Goal: Transaction & Acquisition: Purchase product/service

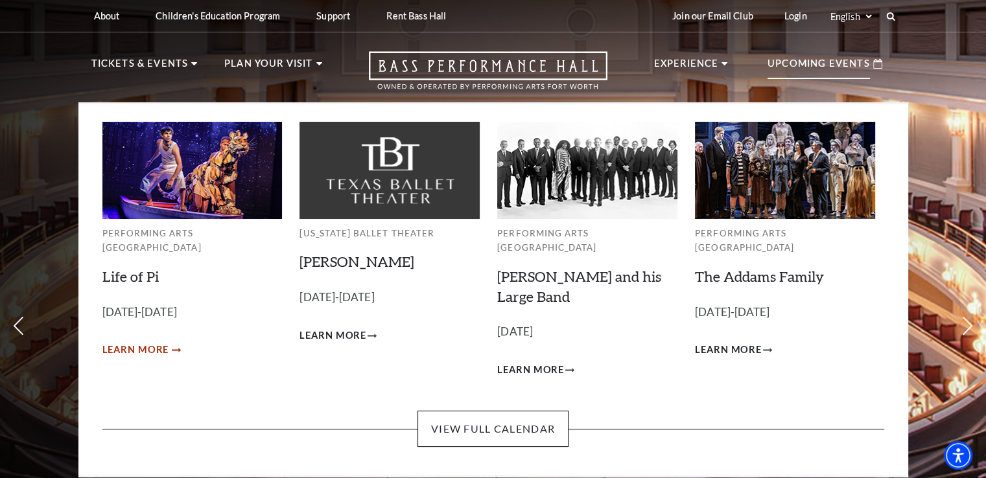
click at [152, 342] on span "Learn More" at bounding box center [135, 350] width 67 height 16
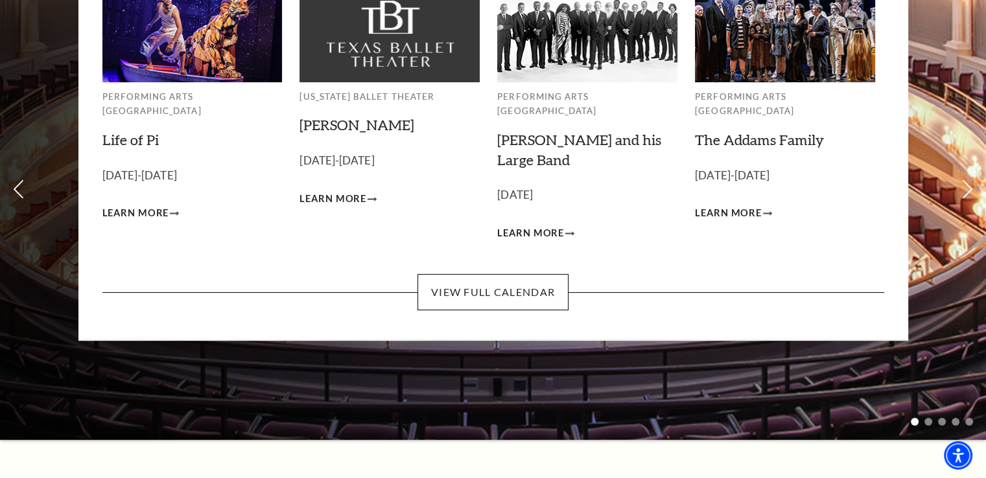
scroll to position [137, 0]
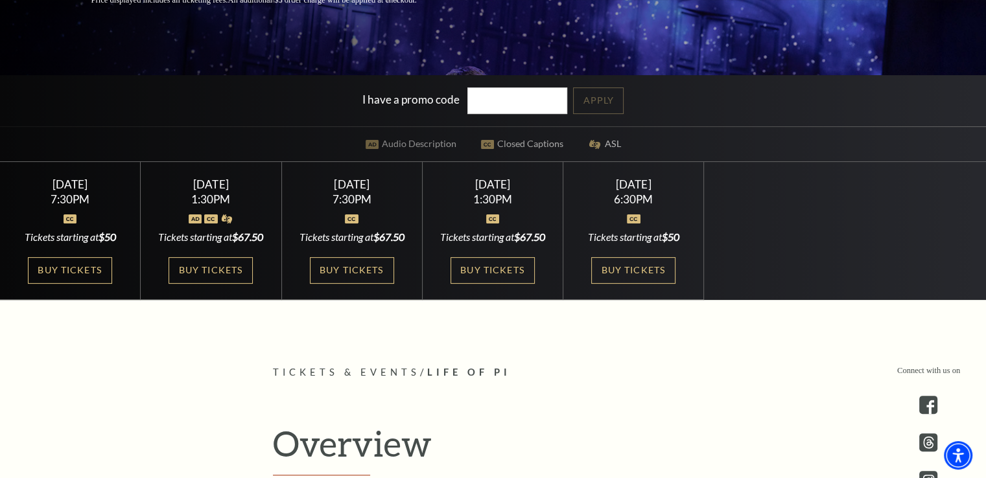
scroll to position [301, 0]
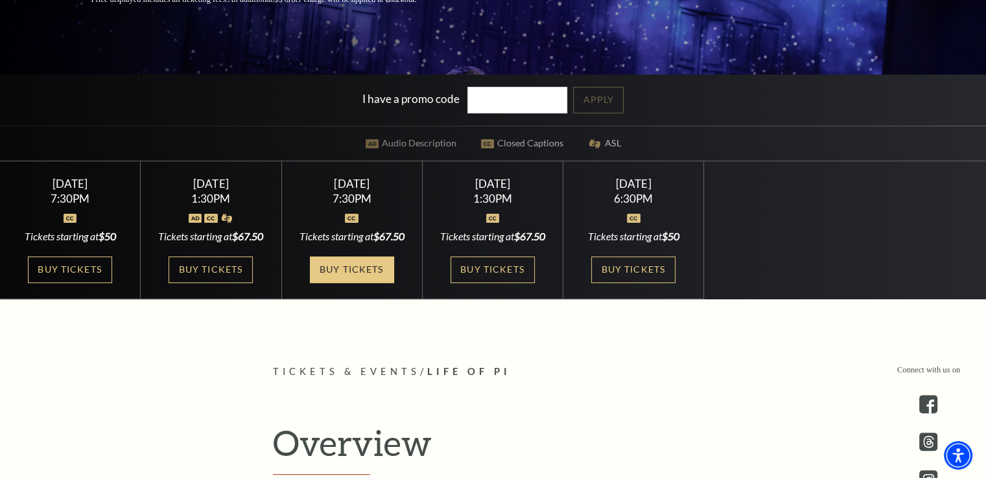
click at [351, 283] on link "Buy Tickets" at bounding box center [352, 270] width 84 height 27
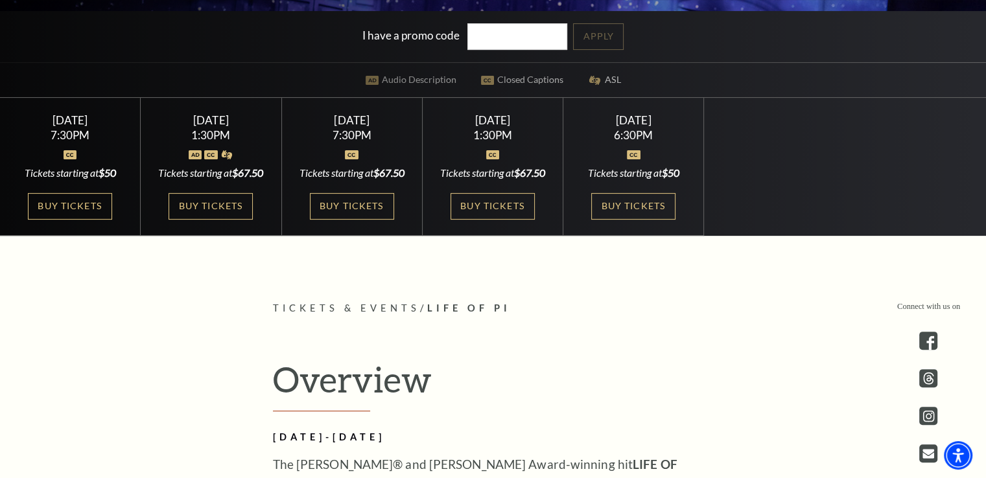
scroll to position [366, 0]
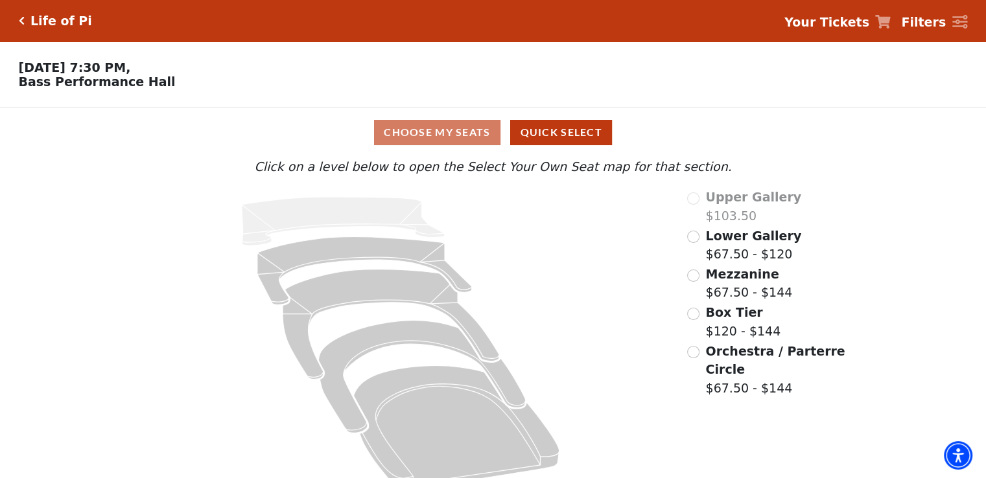
scroll to position [25, 0]
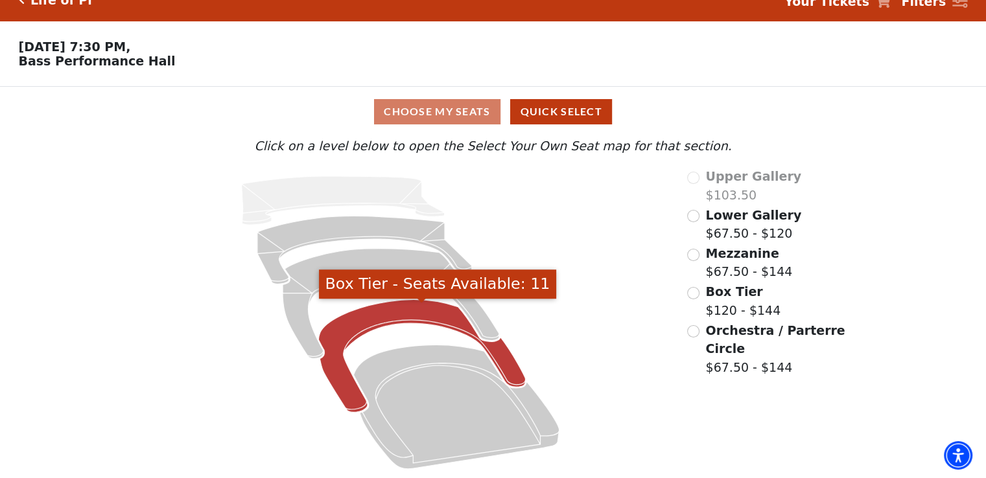
click at [389, 316] on icon "Box Tier - Seats Available: 11" at bounding box center [422, 356] width 207 height 113
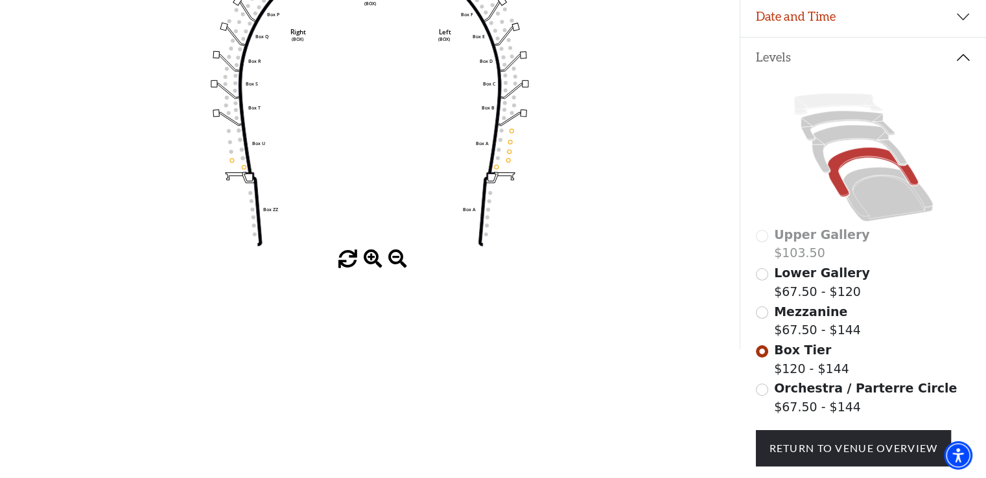
scroll to position [216, 0]
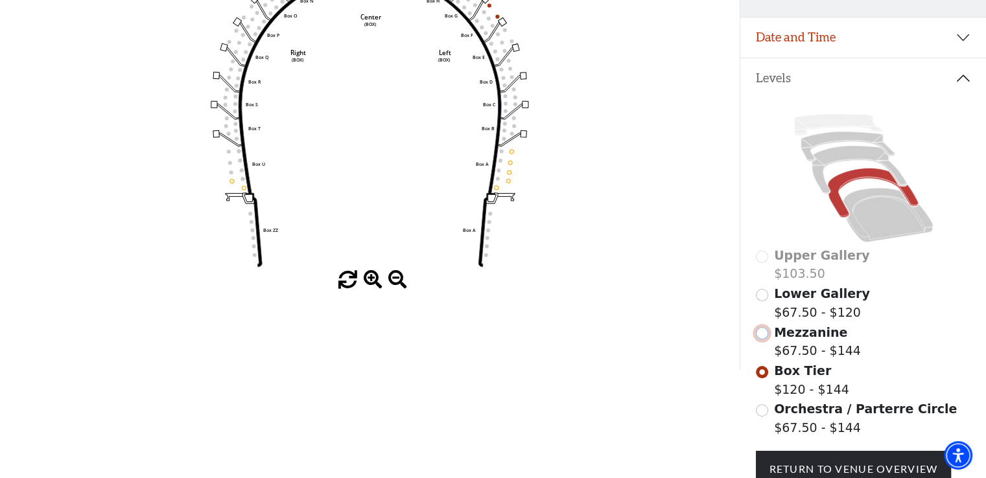
click at [764, 340] on input "Mezzanine$67.50 - $144\a" at bounding box center [762, 333] width 12 height 12
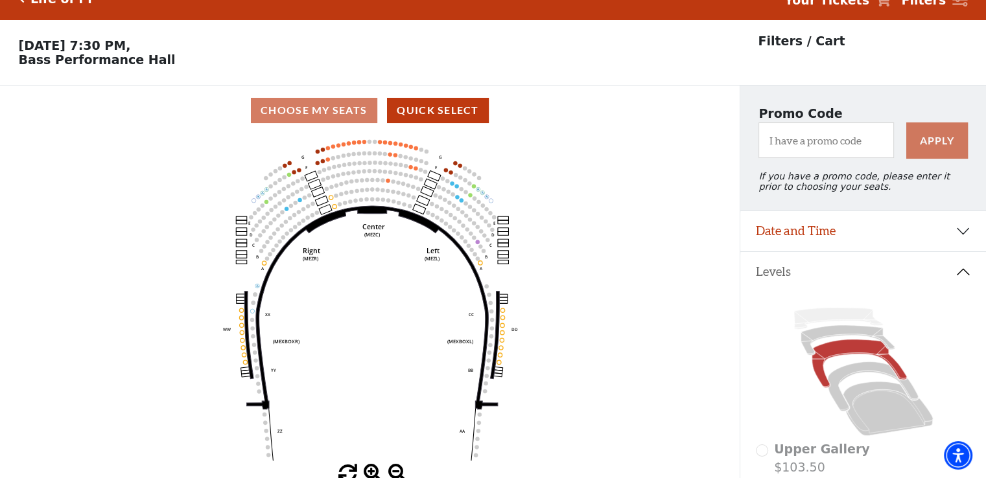
scroll to position [21, 0]
click at [415, 170] on icon "Center (MEZC) Right (MEZR) Left (MEZL) (MEXBOXR) (MEXBOXL) XX WW CC DD YY BB ZZ…" at bounding box center [370, 300] width 666 height 329
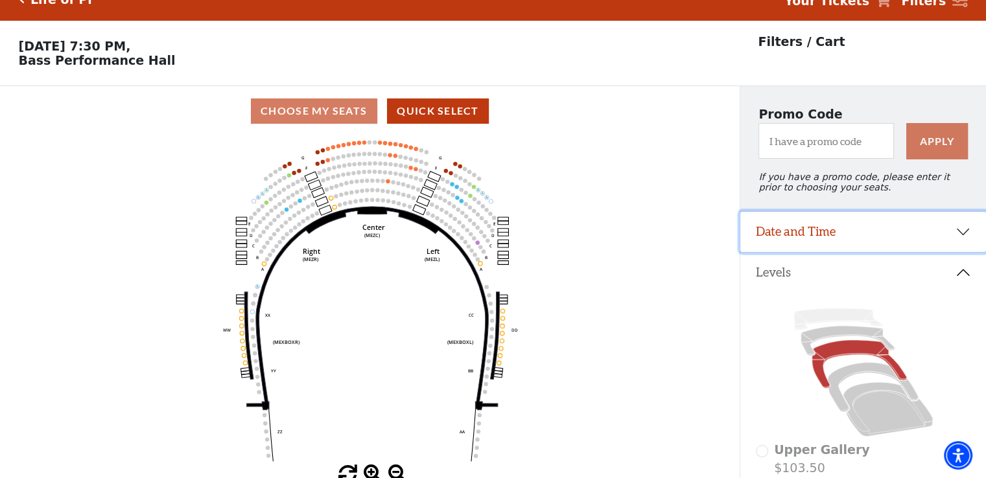
click at [835, 242] on button "Date and Time" at bounding box center [863, 232] width 246 height 40
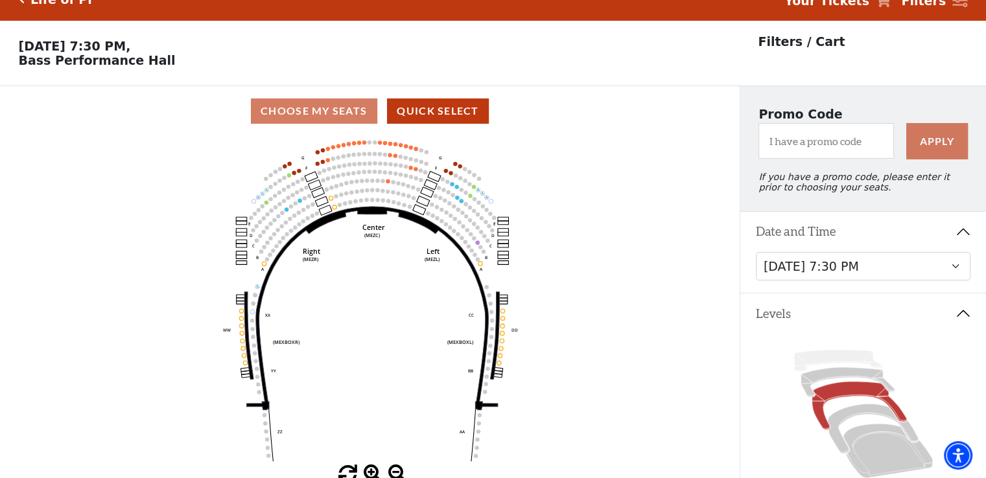
click at [672, 283] on icon "Center (MEZC) Right (MEZR) Left (MEZL) (MEXBOXR) (MEXBOXL) XX WW CC DD YY BB ZZ…" at bounding box center [370, 300] width 666 height 329
click at [412, 170] on circle at bounding box center [410, 168] width 4 height 4
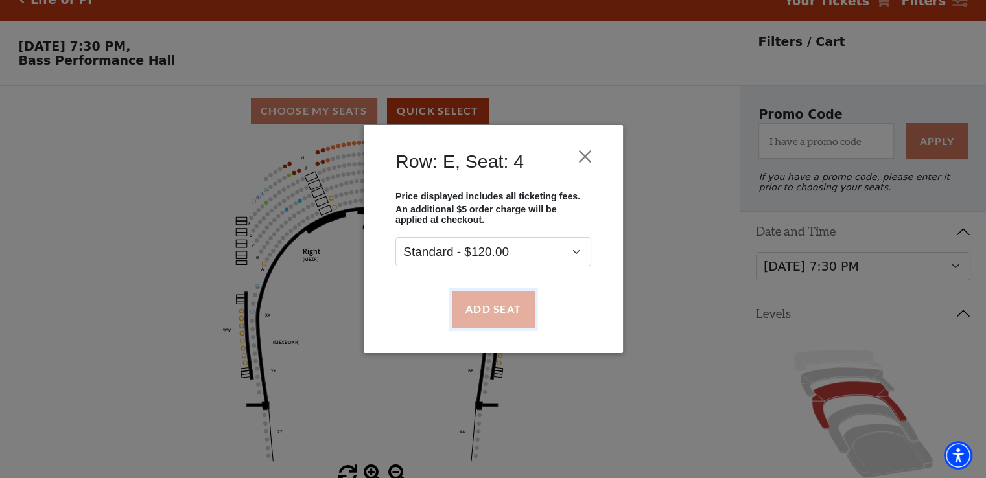
click at [506, 316] on button "Add Seat" at bounding box center [492, 309] width 83 height 36
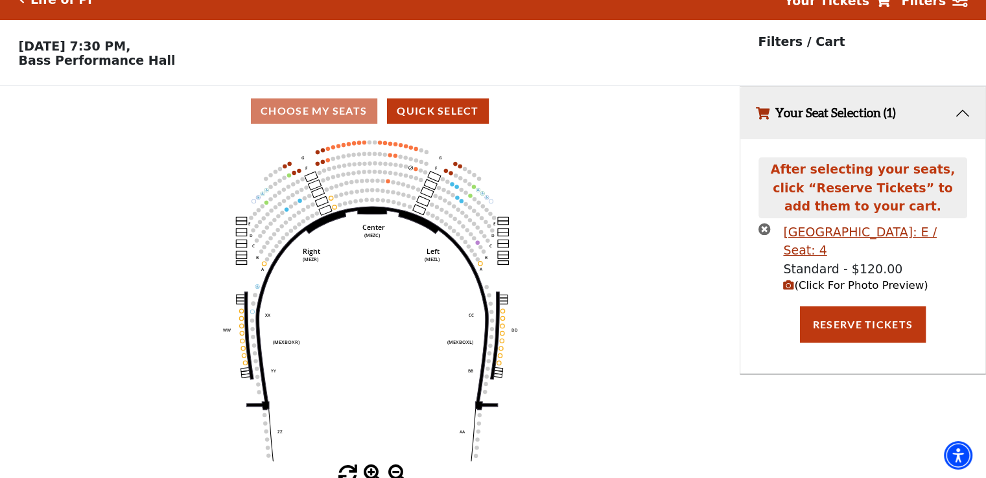
scroll to position [0, 0]
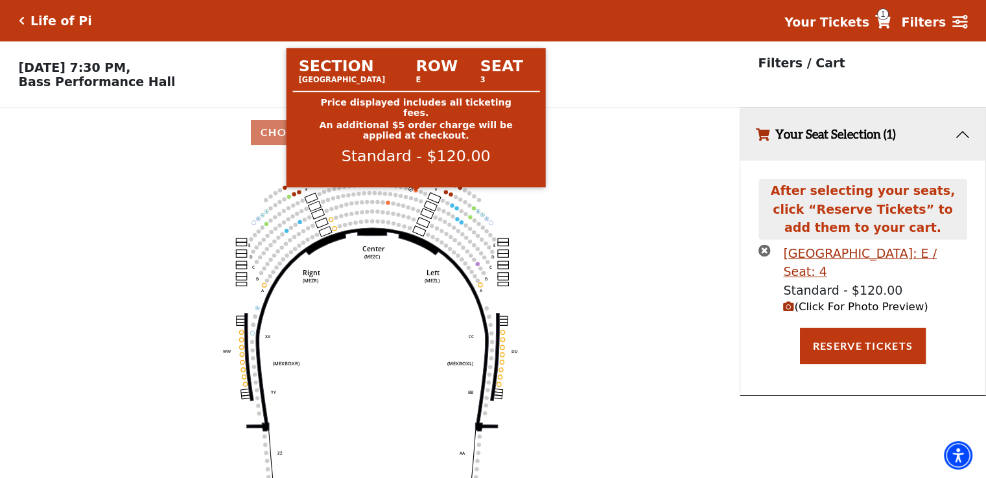
click at [415, 193] on circle at bounding box center [416, 191] width 4 height 4
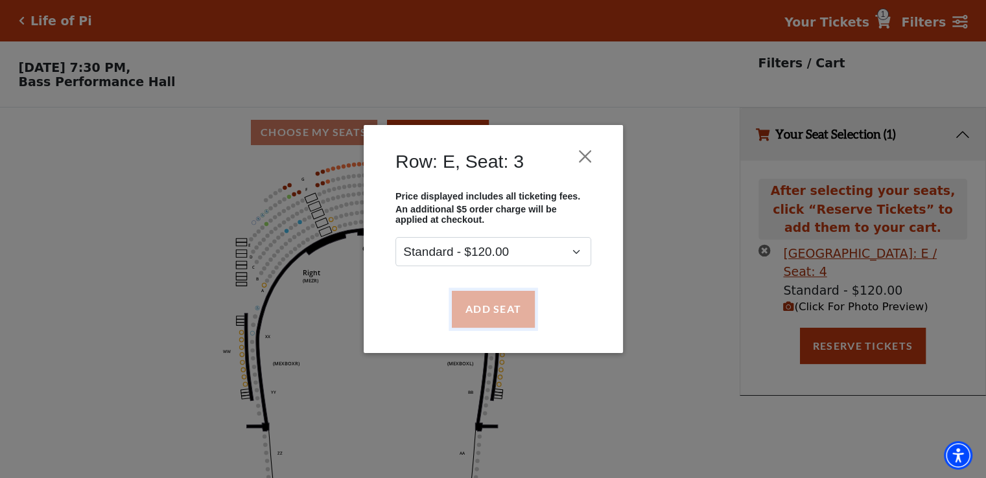
click at [493, 314] on button "Add Seat" at bounding box center [492, 309] width 83 height 36
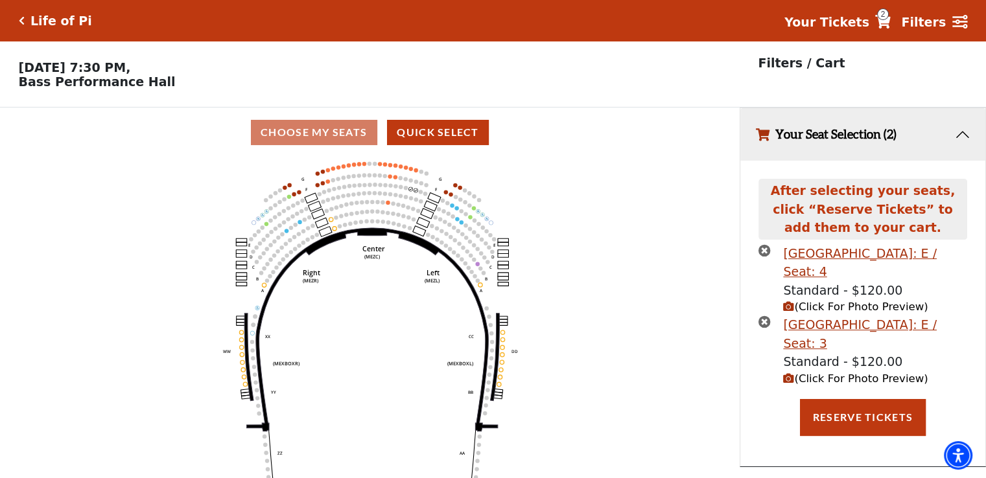
scroll to position [31, 0]
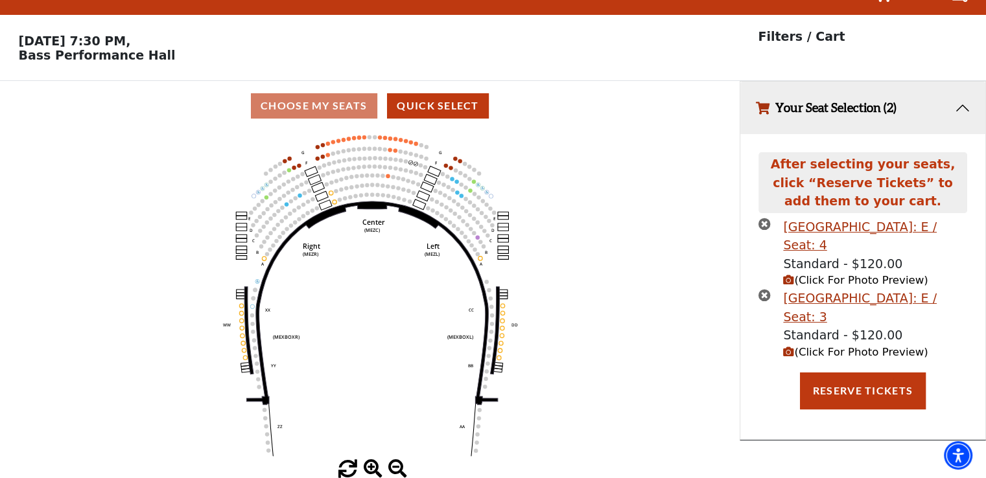
click at [836, 280] on span "(Click For Photo Preview)" at bounding box center [855, 280] width 145 height 12
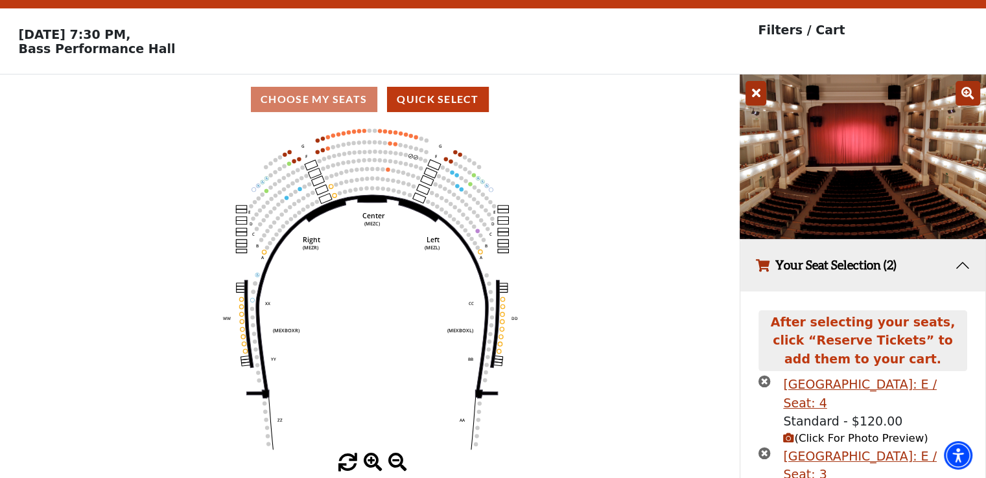
scroll to position [57, 0]
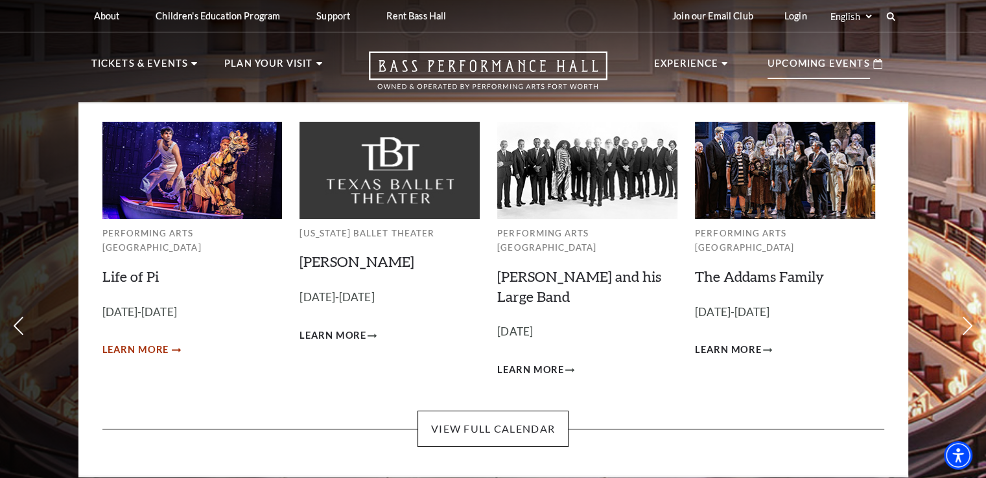
click at [139, 342] on span "Learn More" at bounding box center [135, 350] width 67 height 16
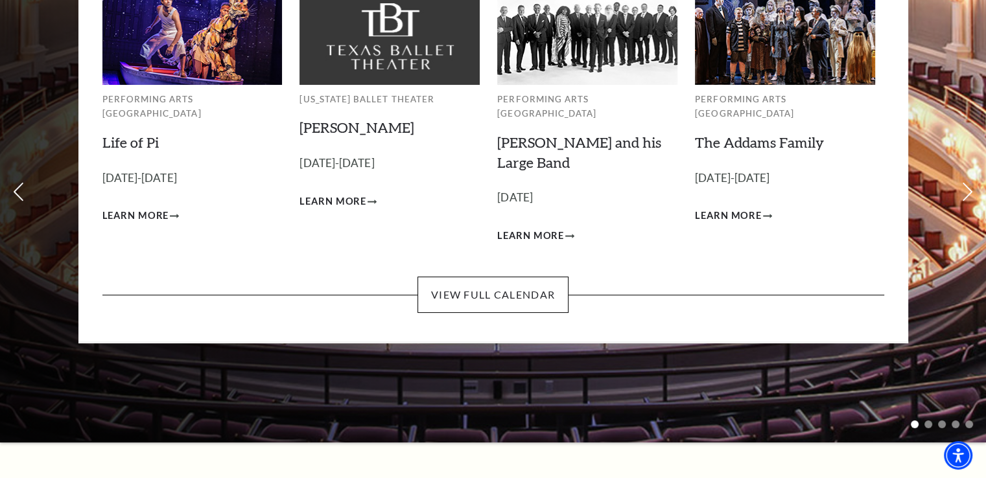
scroll to position [135, 0]
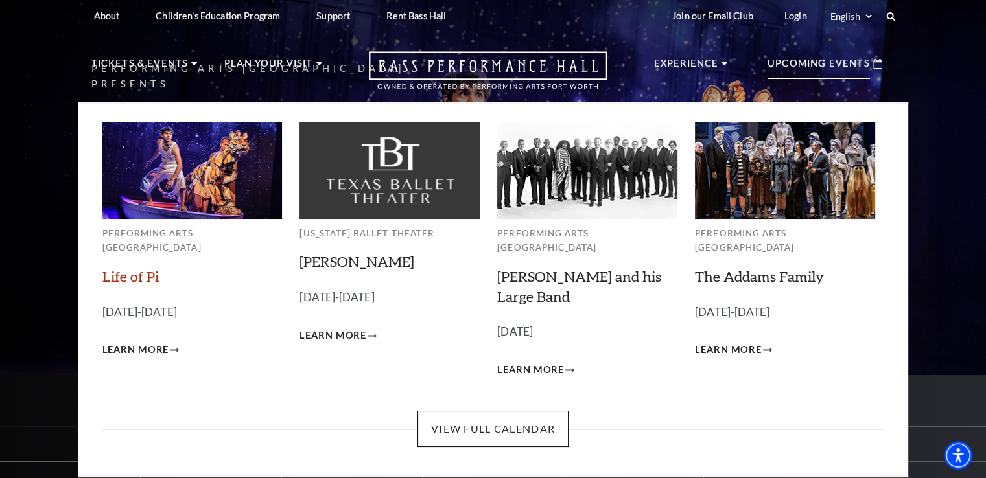
click at [132, 268] on link "Life of Pi" at bounding box center [130, 277] width 56 height 18
click at [807, 64] on p "Upcoming Events" at bounding box center [819, 67] width 102 height 23
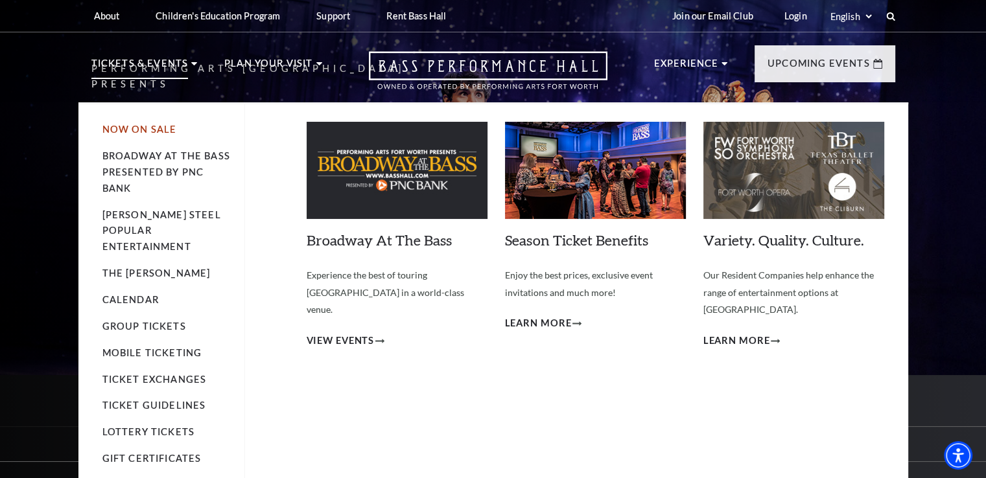
click at [139, 128] on link "Now On Sale" at bounding box center [139, 129] width 75 height 11
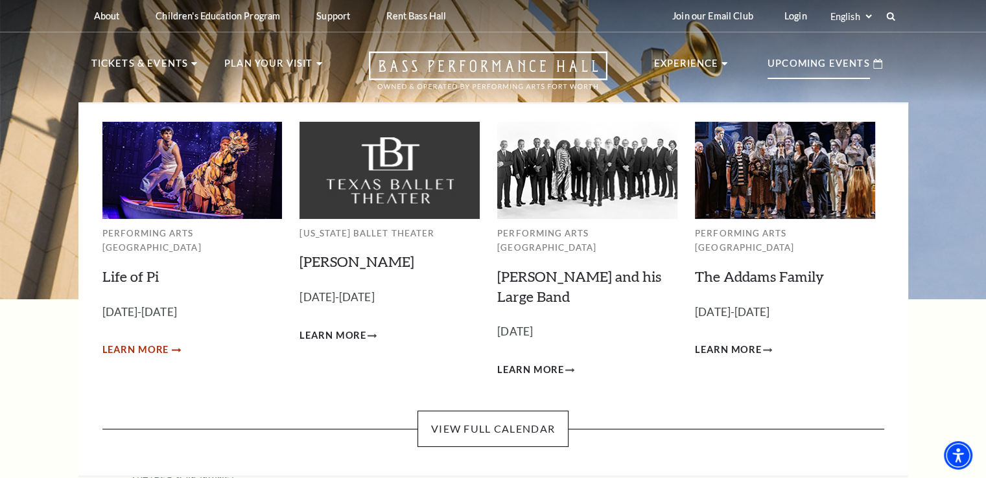
click at [147, 342] on span "Learn More" at bounding box center [135, 350] width 67 height 16
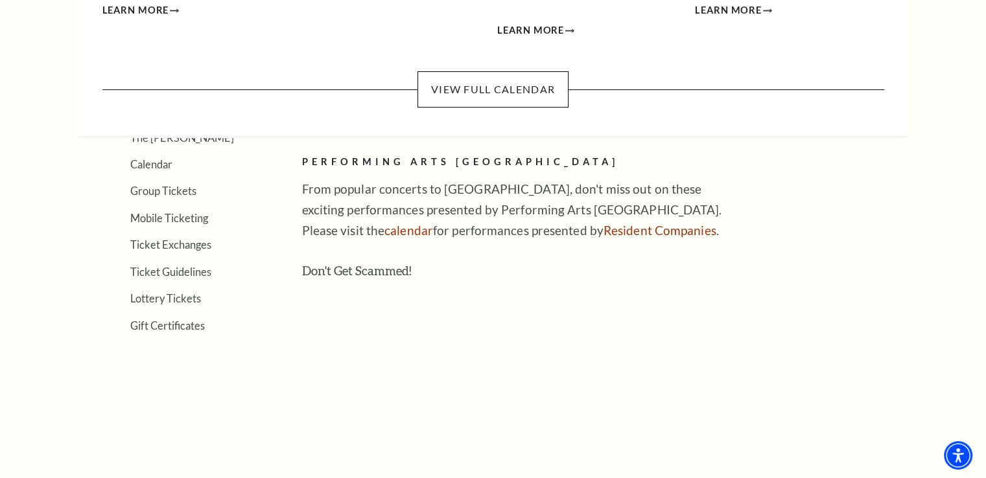
scroll to position [376, 0]
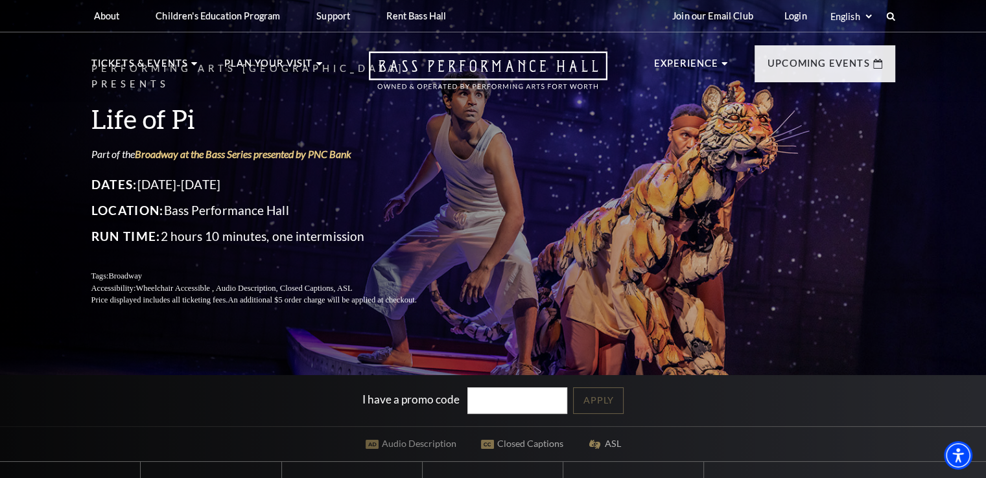
scroll to position [189, 0]
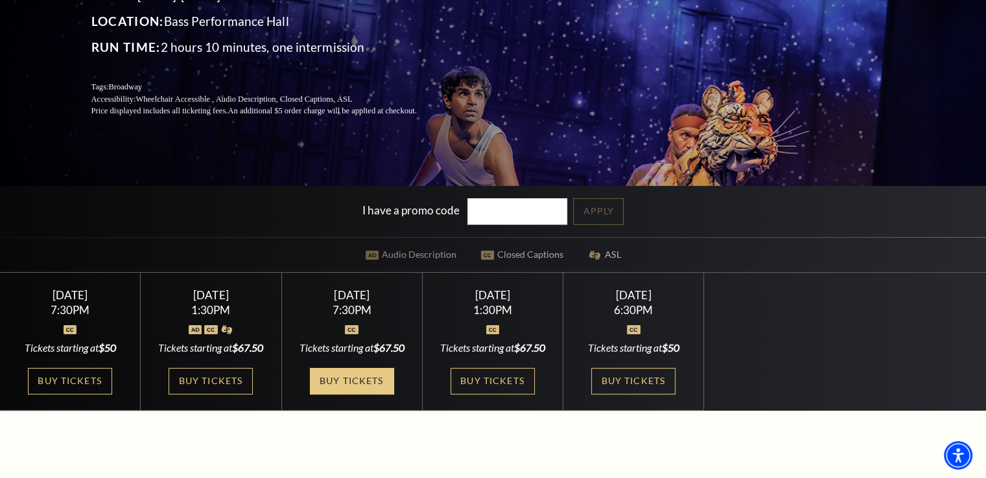
click at [346, 395] on link "Buy Tickets" at bounding box center [352, 381] width 84 height 27
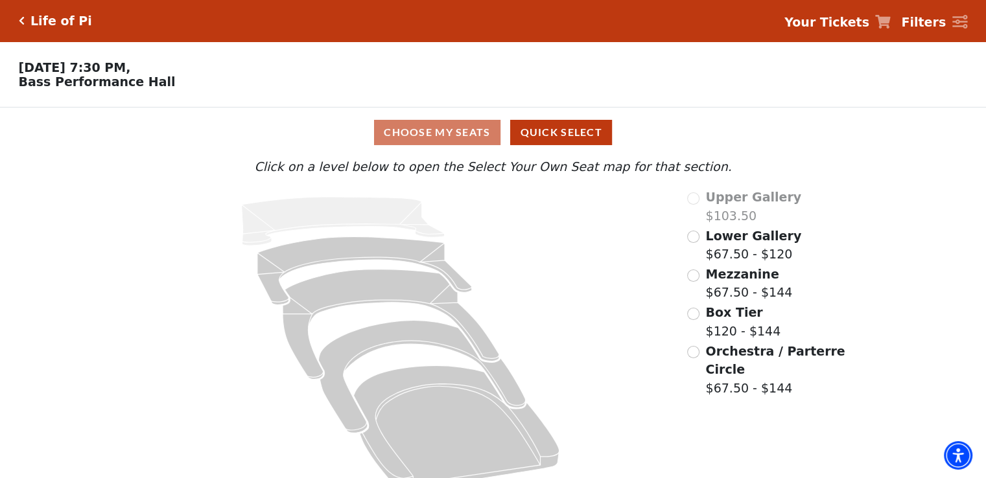
scroll to position [25, 0]
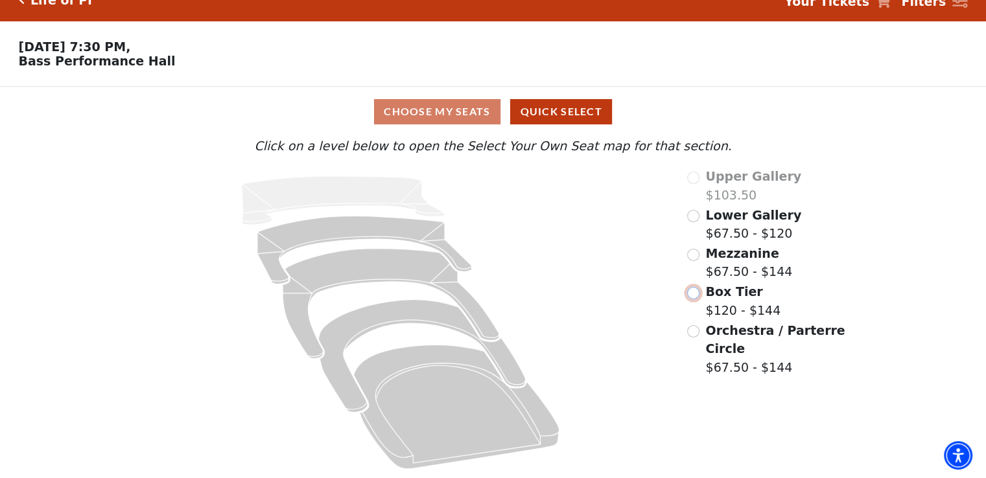
click at [690, 296] on input "Box Tier$120 - $144\a" at bounding box center [693, 293] width 12 height 12
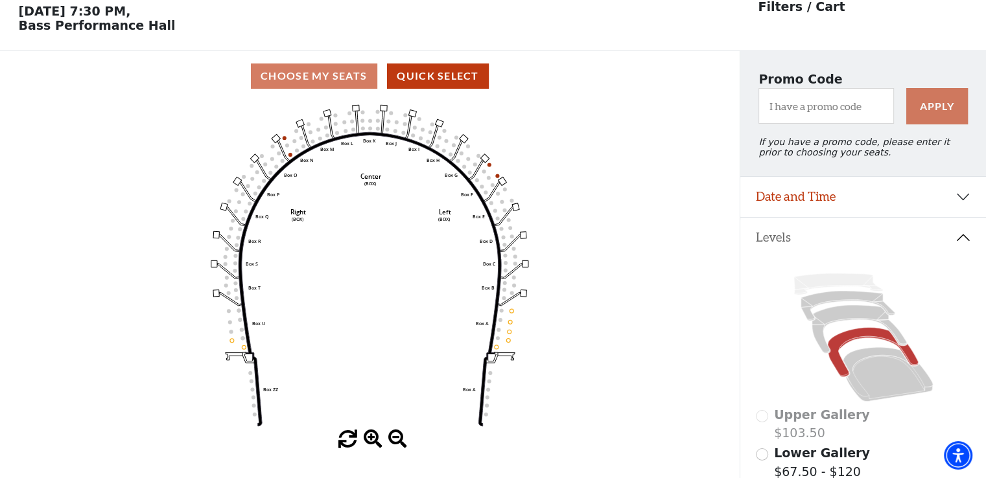
scroll to position [60, 0]
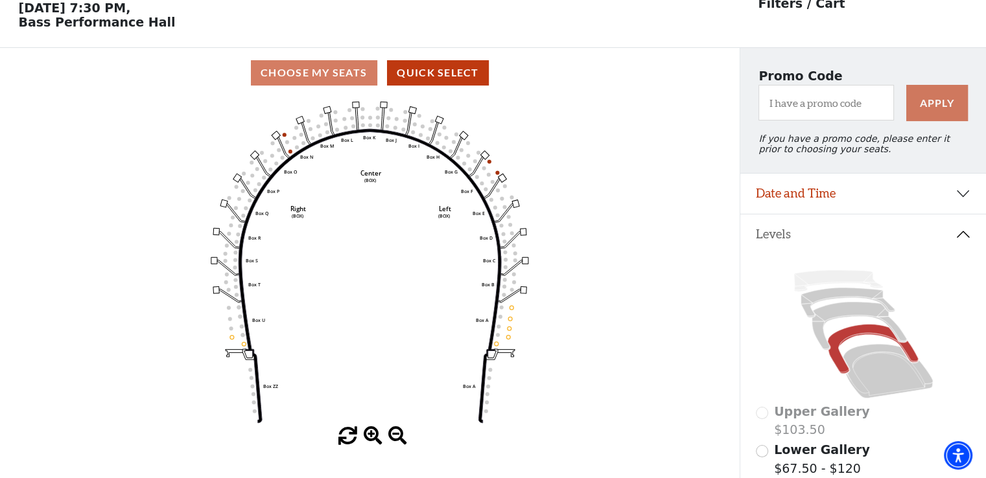
click at [328, 78] on div "Choose My Seats Quick Select" at bounding box center [370, 72] width 740 height 25
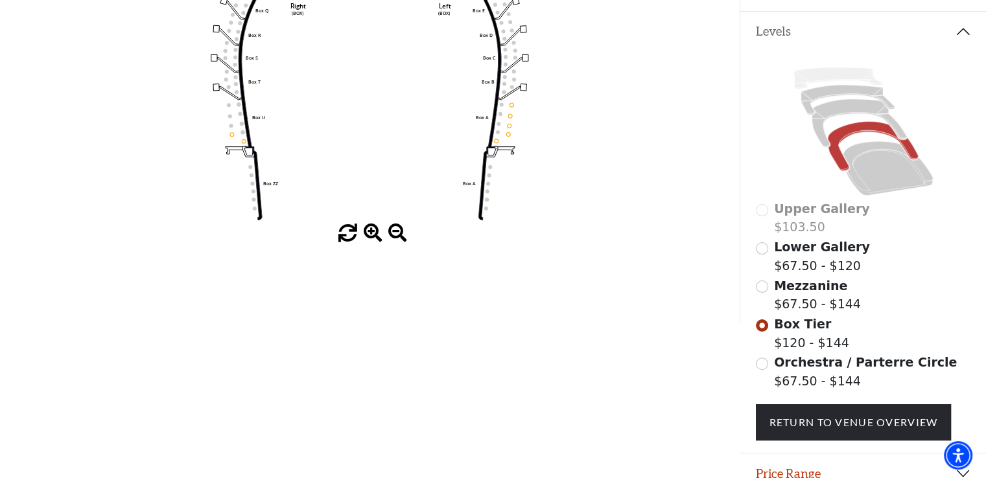
scroll to position [264, 0]
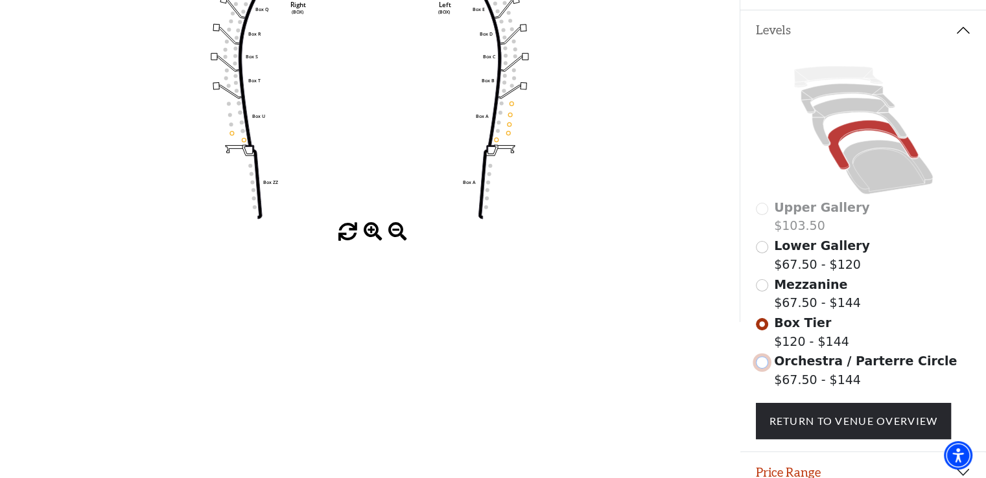
click at [765, 369] on input "Orchestra / Parterre Circle$67.50 - $144\a" at bounding box center [762, 363] width 12 height 12
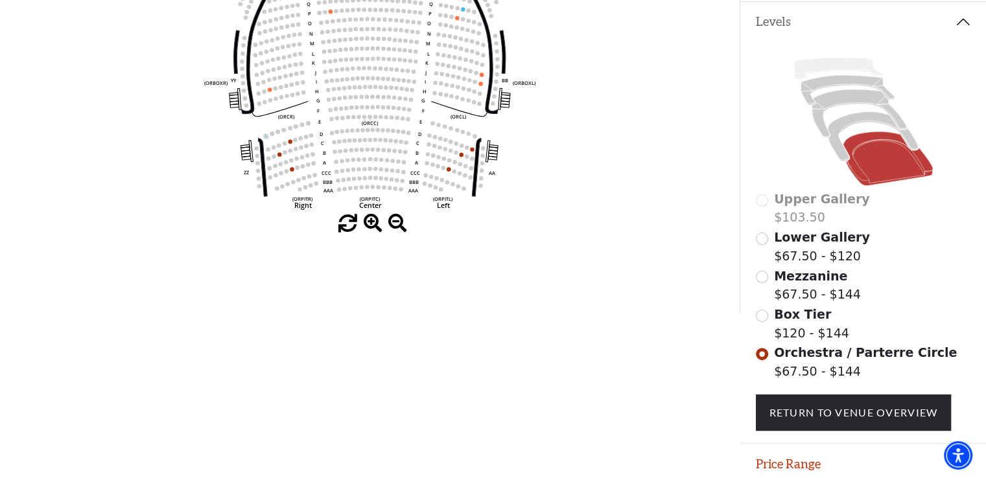
scroll to position [274, 0]
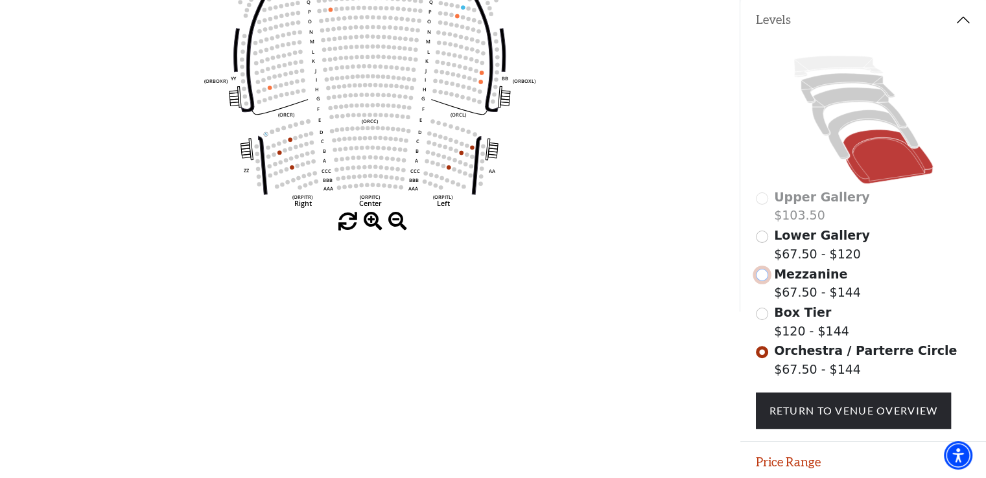
click at [759, 281] on input "Mezzanine$67.50 - $144\a" at bounding box center [762, 275] width 12 height 12
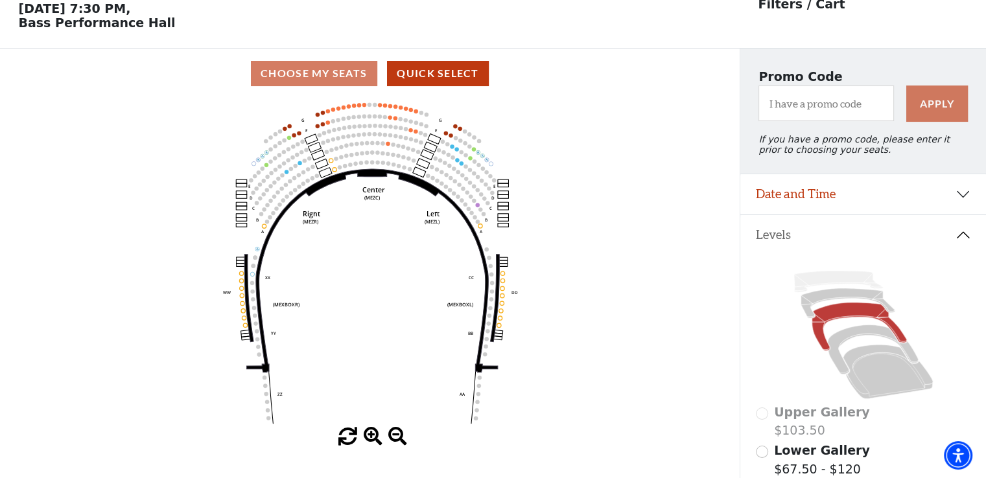
scroll to position [60, 0]
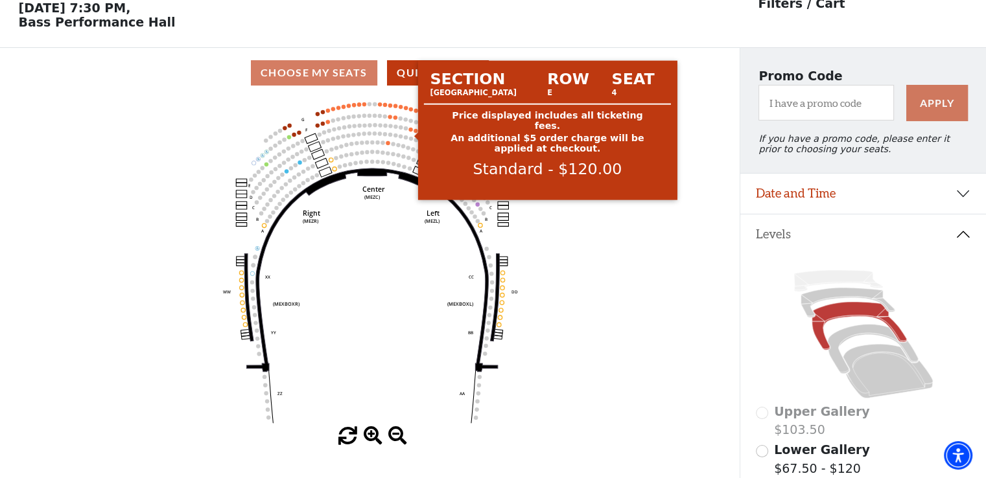
click at [410, 132] on circle at bounding box center [410, 130] width 4 height 4
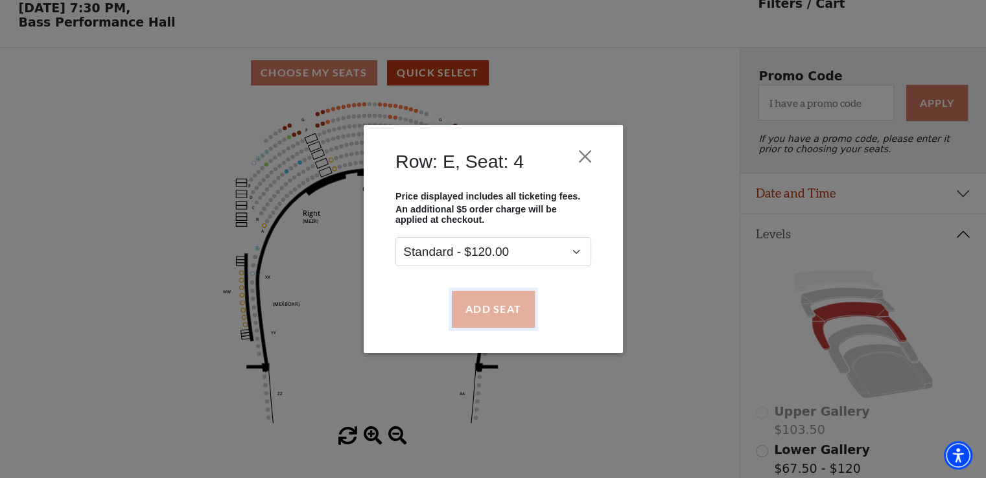
click at [498, 312] on button "Add Seat" at bounding box center [492, 309] width 83 height 36
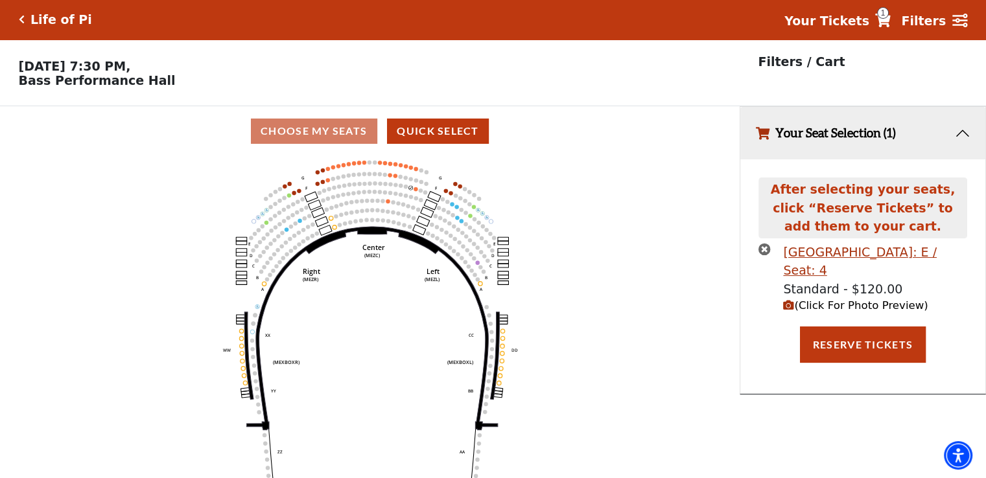
scroll to position [0, 0]
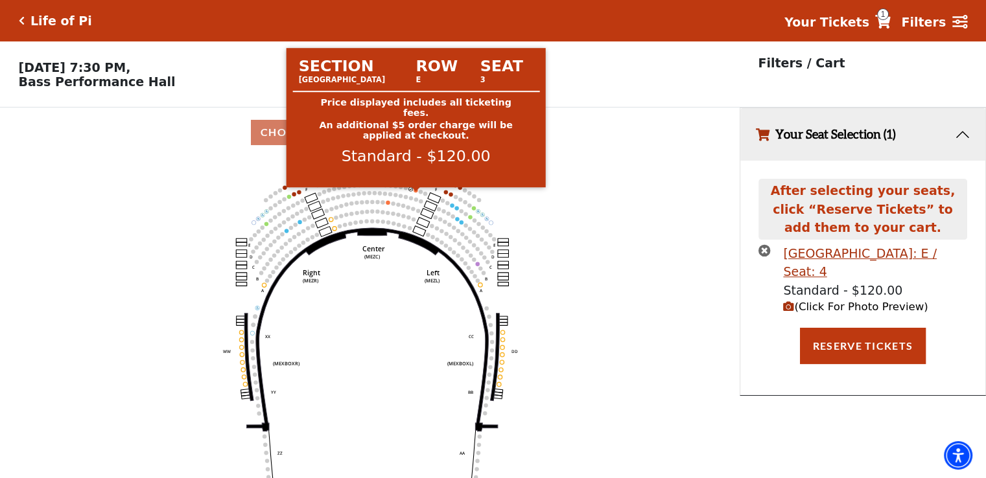
click at [415, 193] on circle at bounding box center [416, 191] width 4 height 4
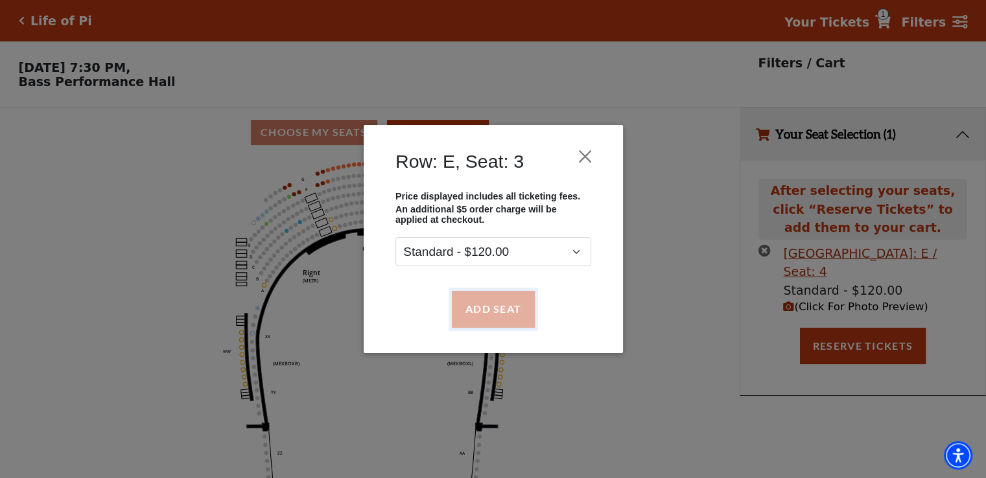
click at [487, 310] on button "Add Seat" at bounding box center [492, 309] width 83 height 36
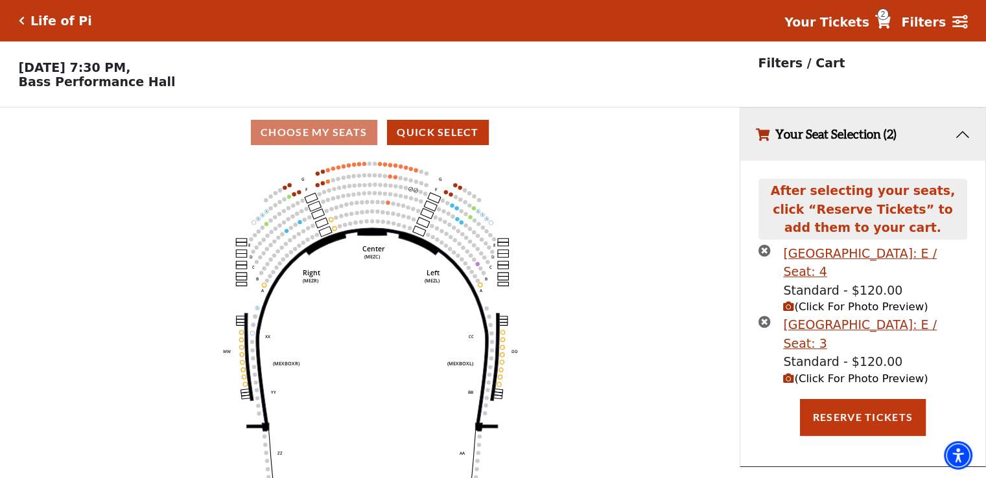
click at [762, 253] on icon "times-circle" at bounding box center [764, 250] width 12 height 12
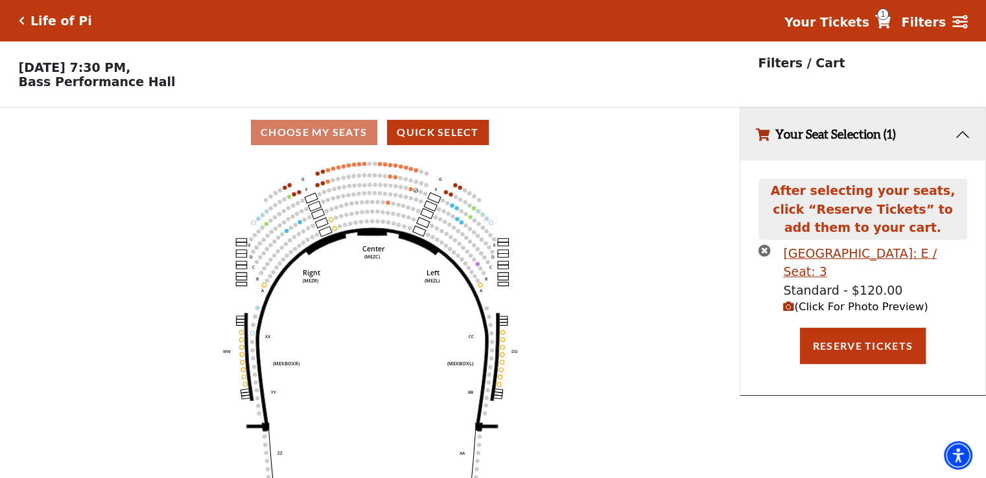
click at [765, 257] on icon "times-circle" at bounding box center [764, 250] width 12 height 12
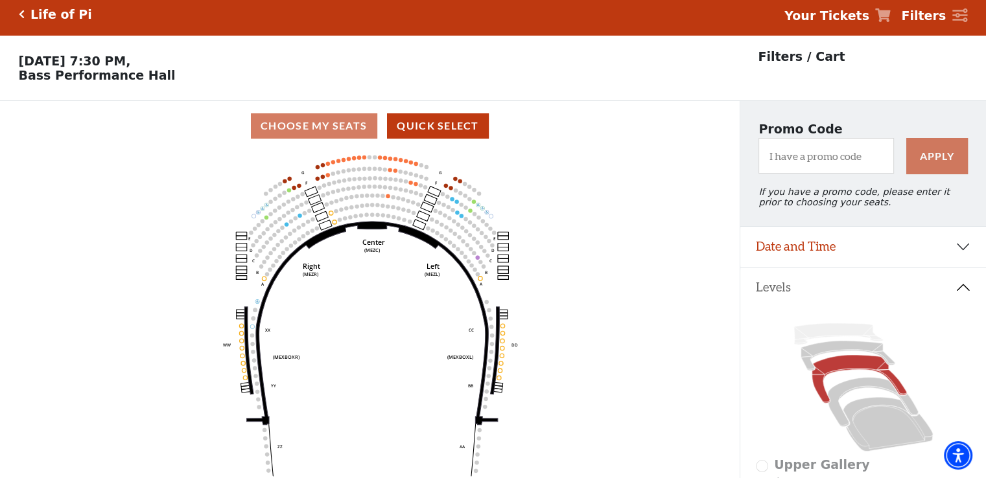
scroll to position [6, 0]
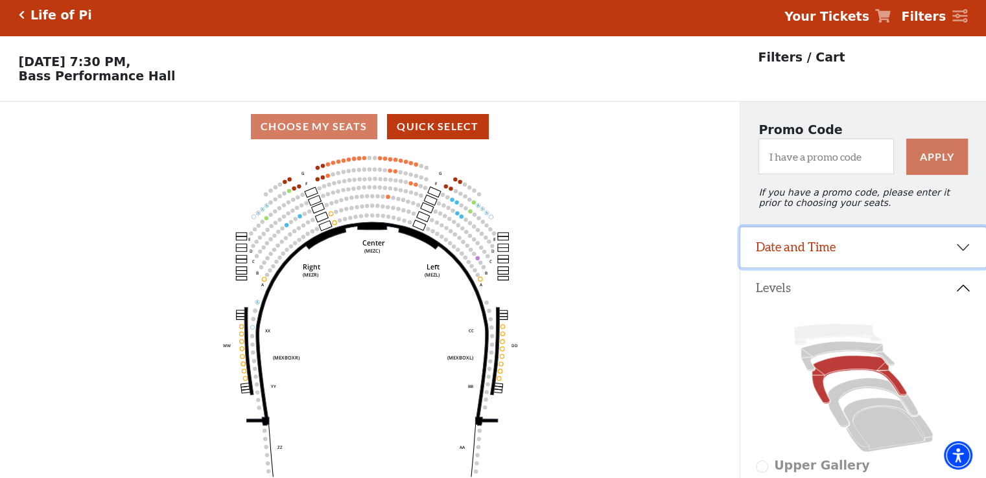
click at [798, 261] on button "Date and Time" at bounding box center [863, 248] width 246 height 40
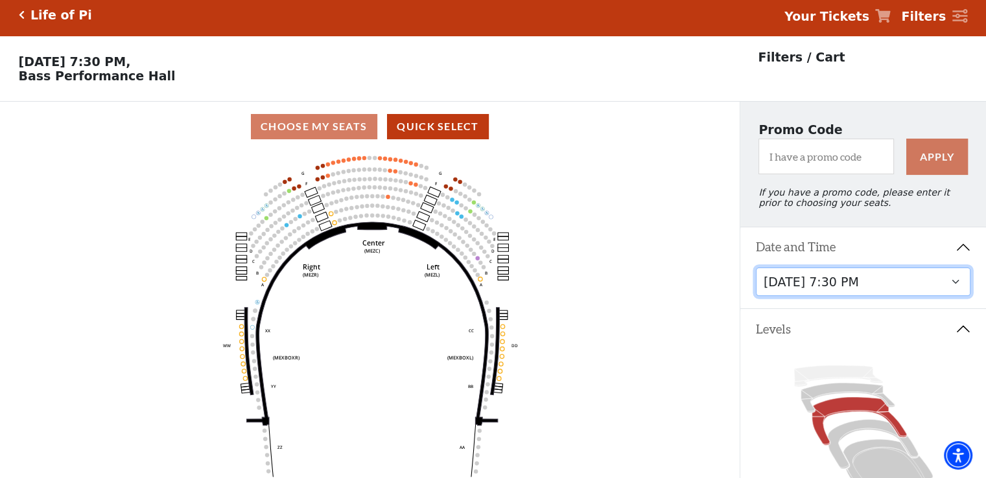
click at [956, 291] on select "Friday, September 26 at 7:30 PM Saturday, September 27 at 1:30 PM Saturday, Sep…" at bounding box center [863, 282] width 215 height 29
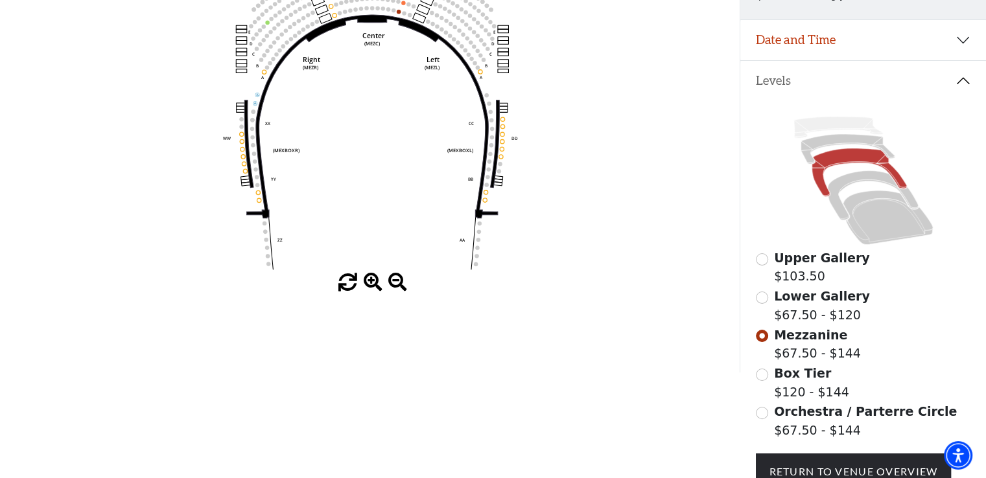
scroll to position [217, 0]
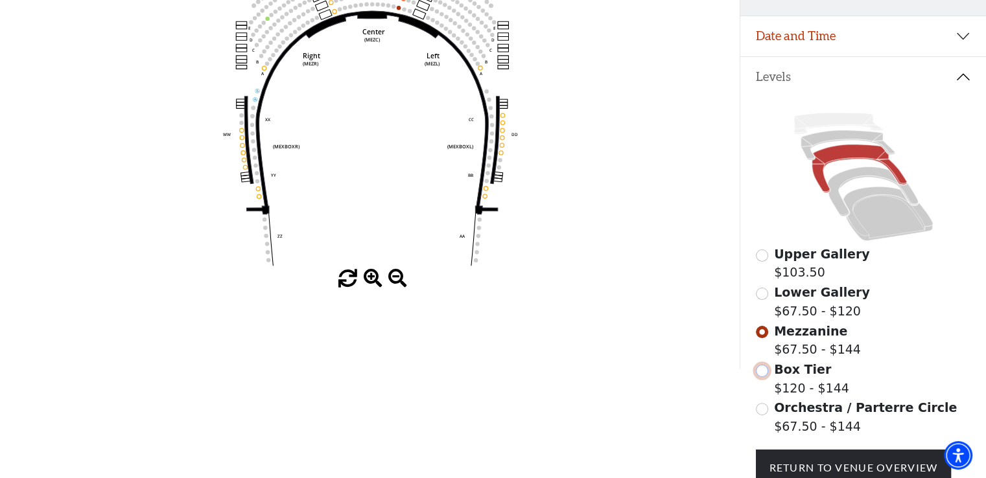
click at [758, 377] on input "Box Tier$120 - $144\a" at bounding box center [762, 371] width 12 height 12
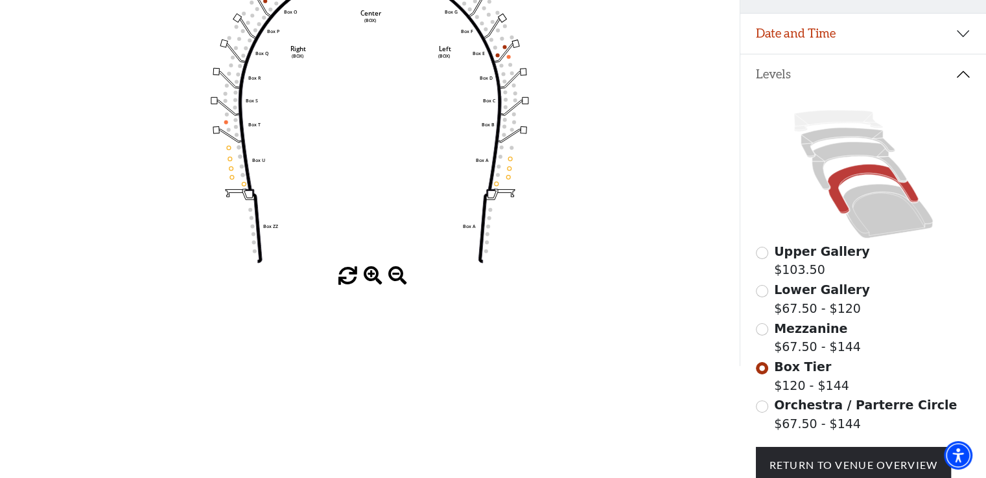
scroll to position [220, 0]
click at [765, 411] on input "Orchestra / Parterre Circle$67.50 - $144\a" at bounding box center [762, 406] width 12 height 12
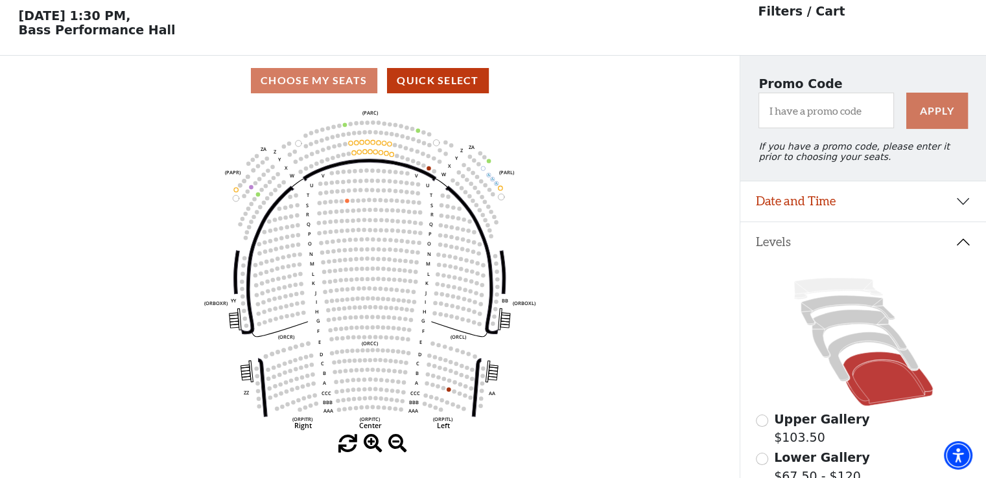
scroll to position [54, 0]
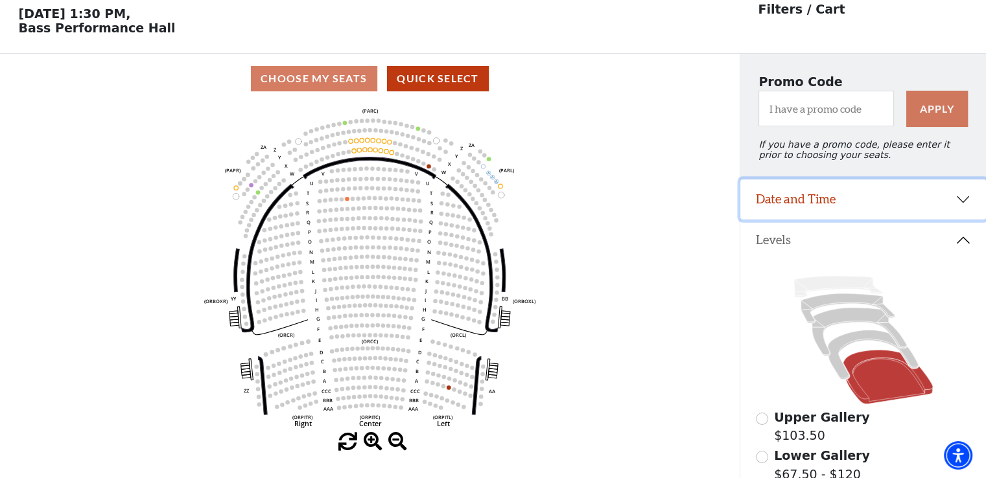
click at [812, 211] on button "Date and Time" at bounding box center [863, 200] width 246 height 40
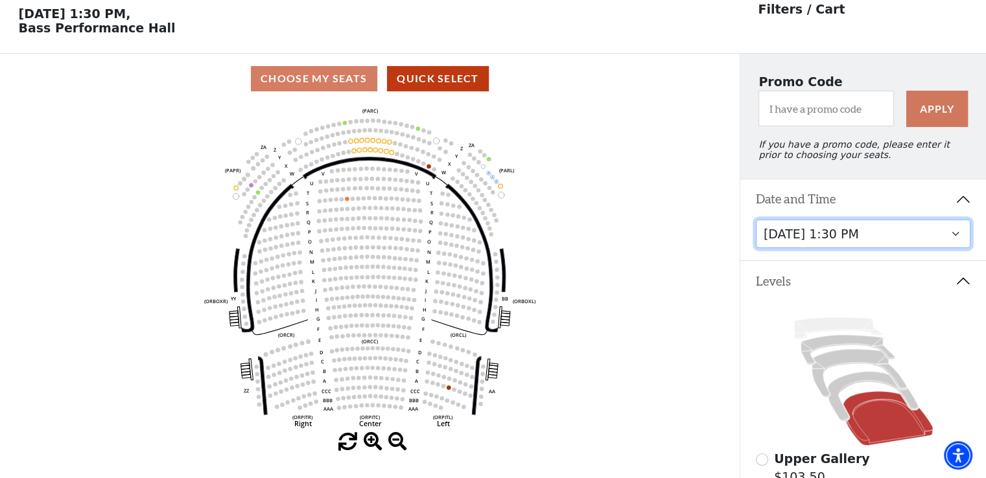
click at [832, 242] on select "Friday, September 26 at 7:30 PM Saturday, September 27 at 1:30 PM Saturday, Sep…" at bounding box center [863, 234] width 215 height 29
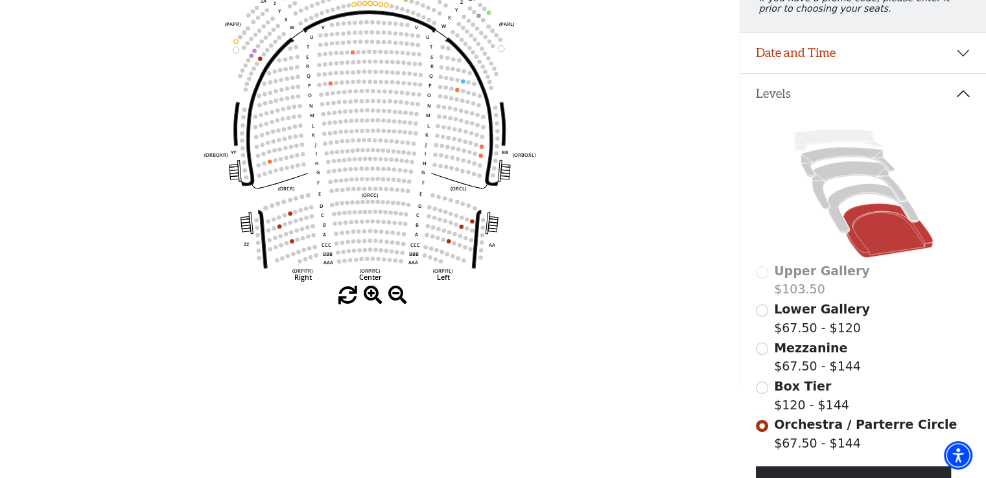
scroll to position [201, 0]
click at [757, 355] on input "Mezzanine$67.50 - $144\a" at bounding box center [762, 348] width 12 height 12
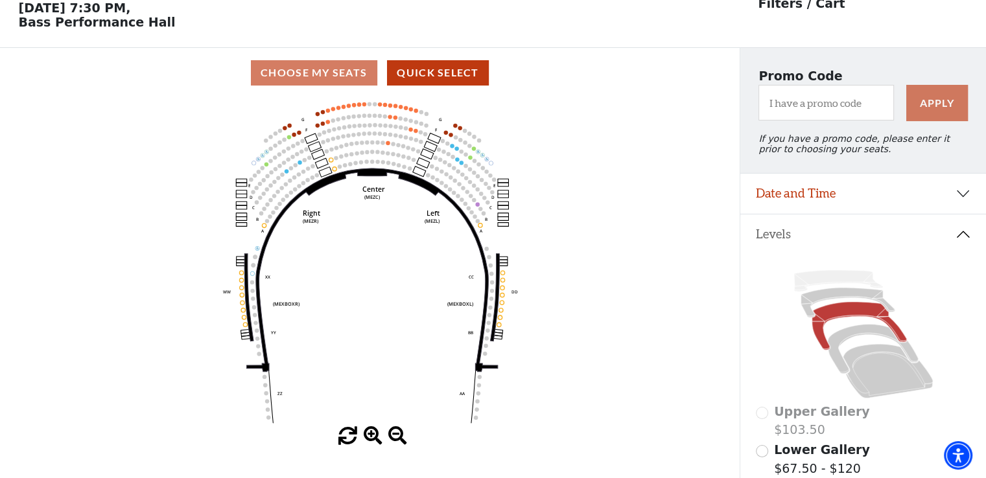
scroll to position [28, 0]
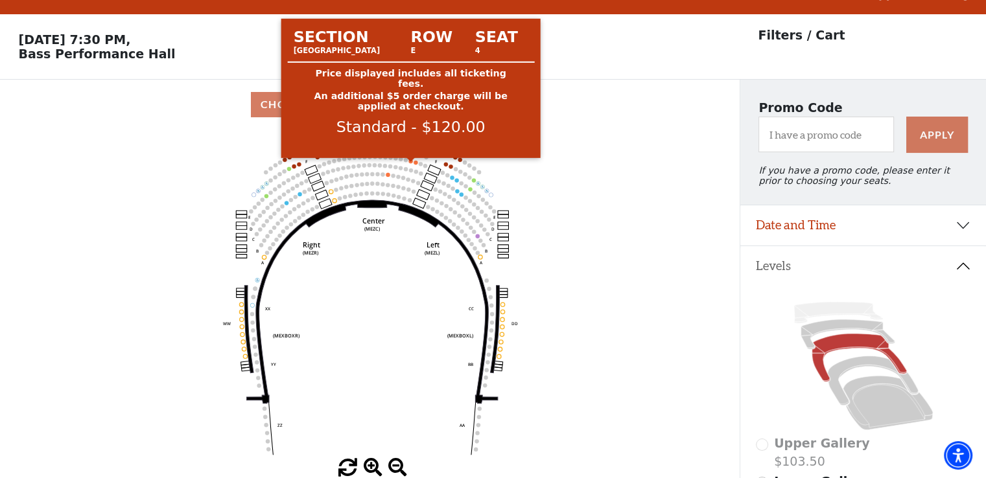
click at [410, 163] on circle at bounding box center [410, 161] width 4 height 4
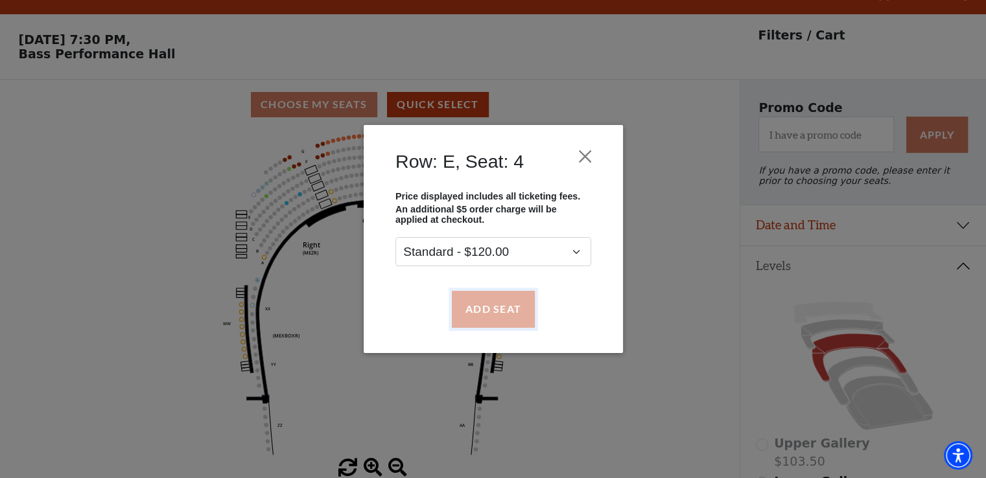
click at [510, 317] on button "Add Seat" at bounding box center [492, 309] width 83 height 36
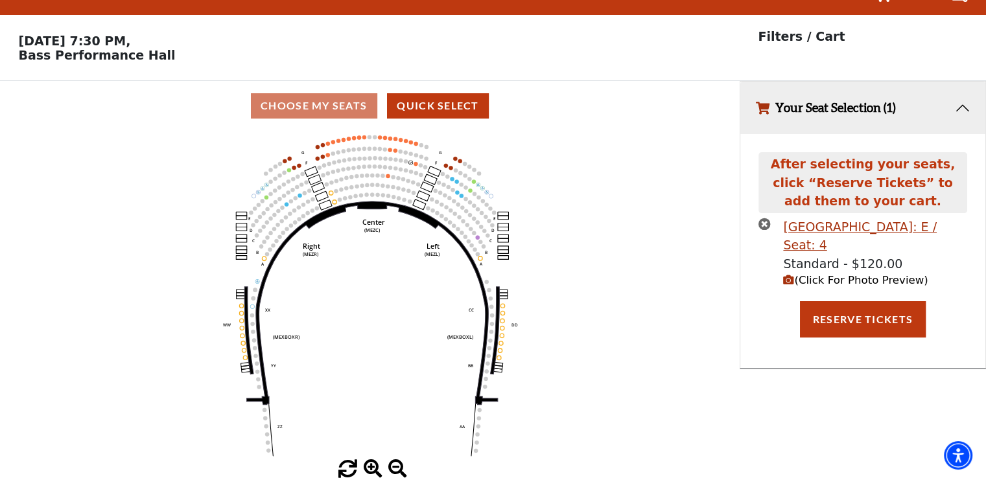
scroll to position [0, 0]
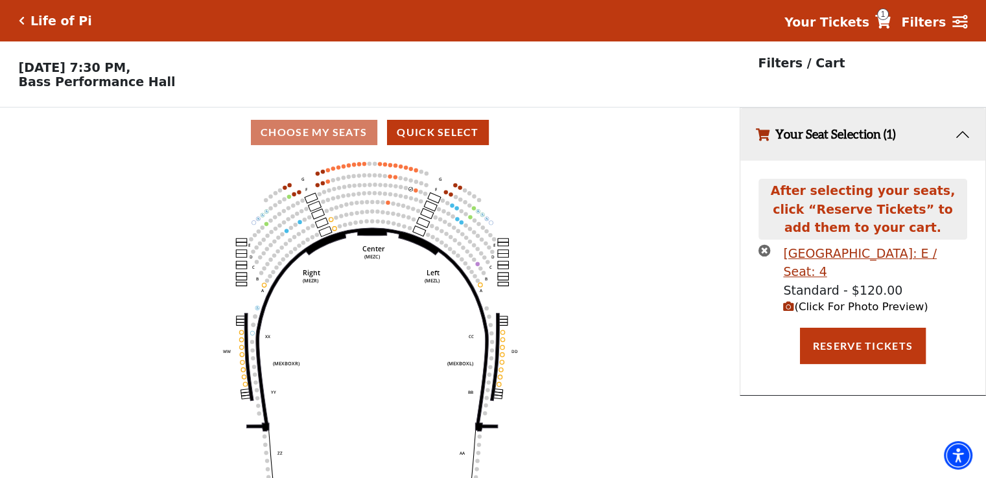
click at [415, 193] on circle at bounding box center [416, 191] width 4 height 4
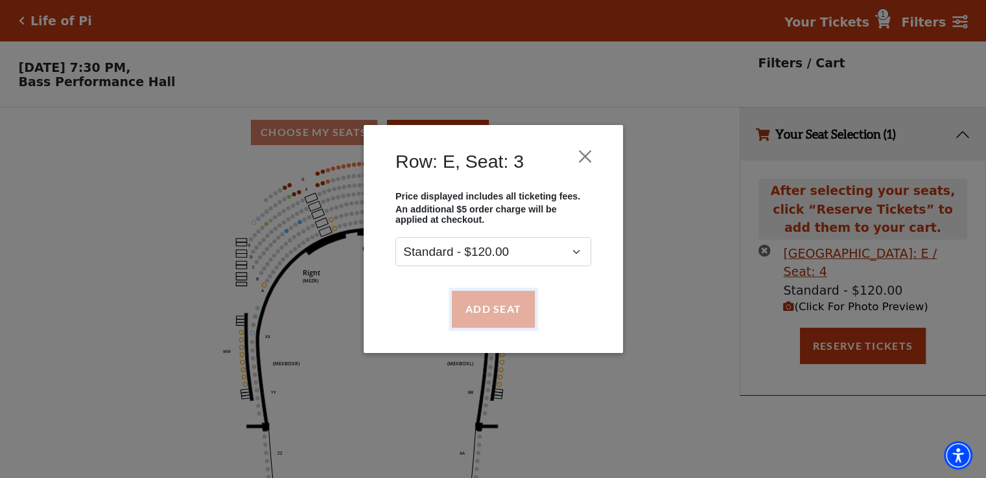
click at [502, 320] on button "Add Seat" at bounding box center [492, 309] width 83 height 36
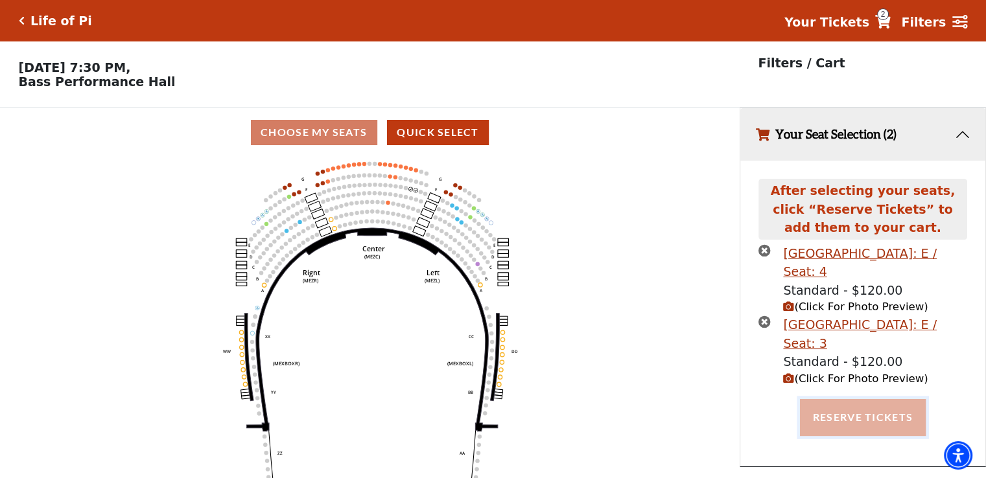
click at [869, 423] on button "Reserve Tickets" at bounding box center [863, 417] width 126 height 36
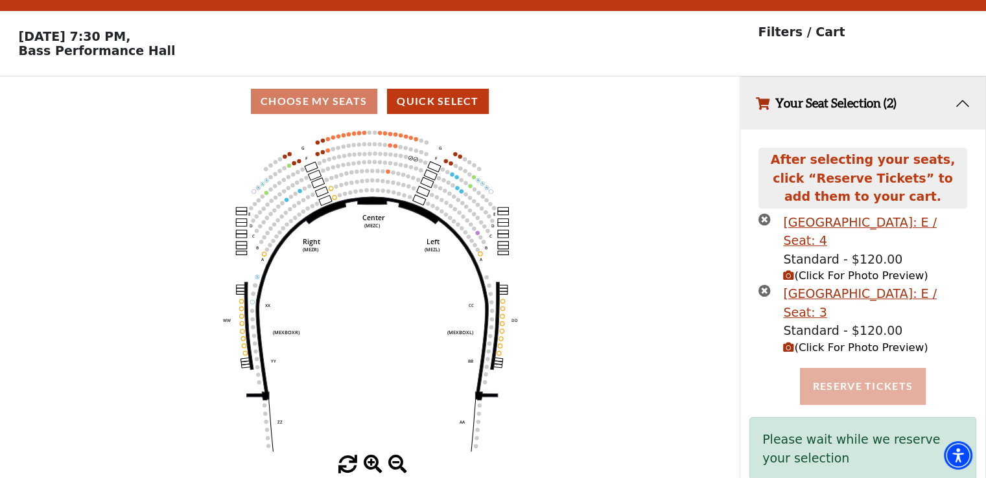
scroll to position [67, 0]
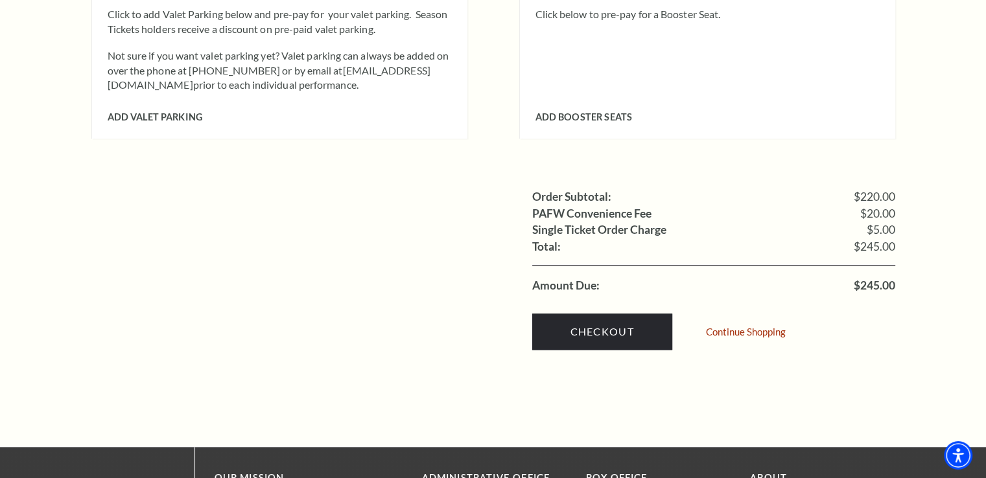
scroll to position [1198, 0]
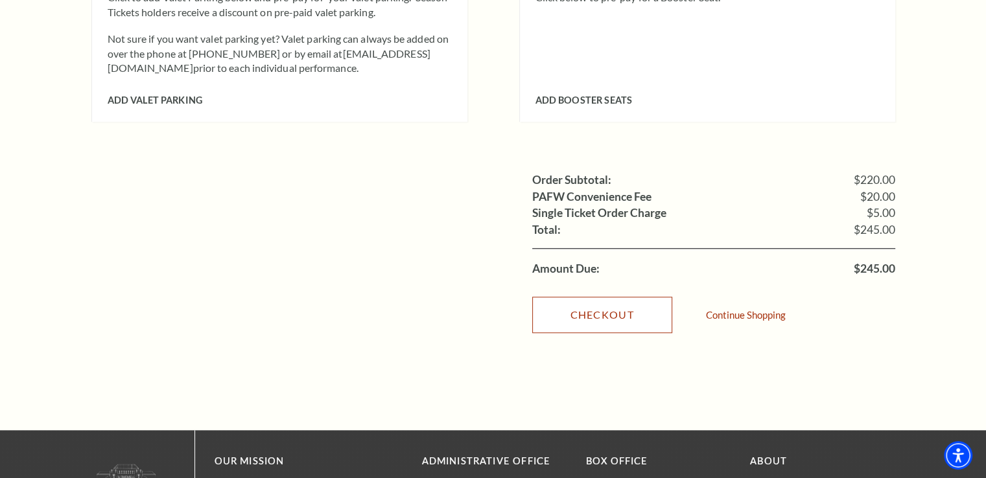
click at [598, 297] on link "Checkout" at bounding box center [602, 315] width 140 height 36
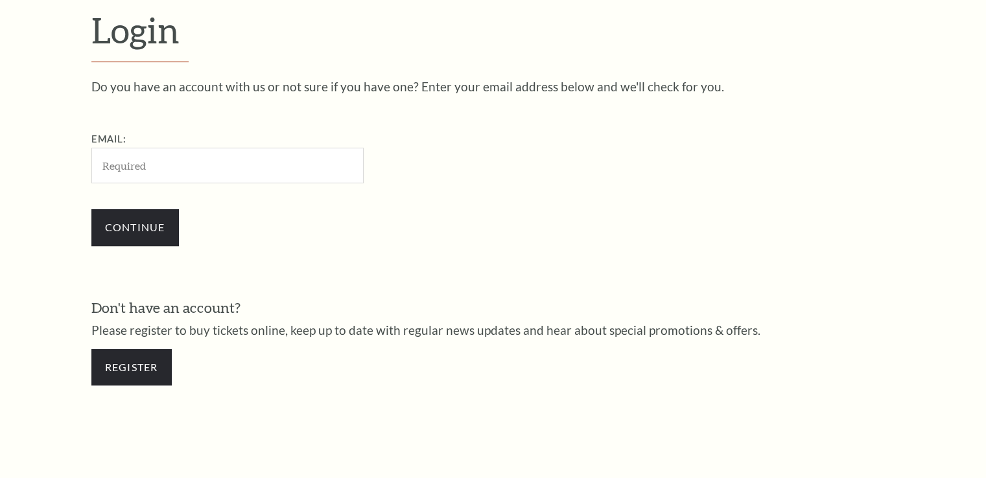
scroll to position [384, 0]
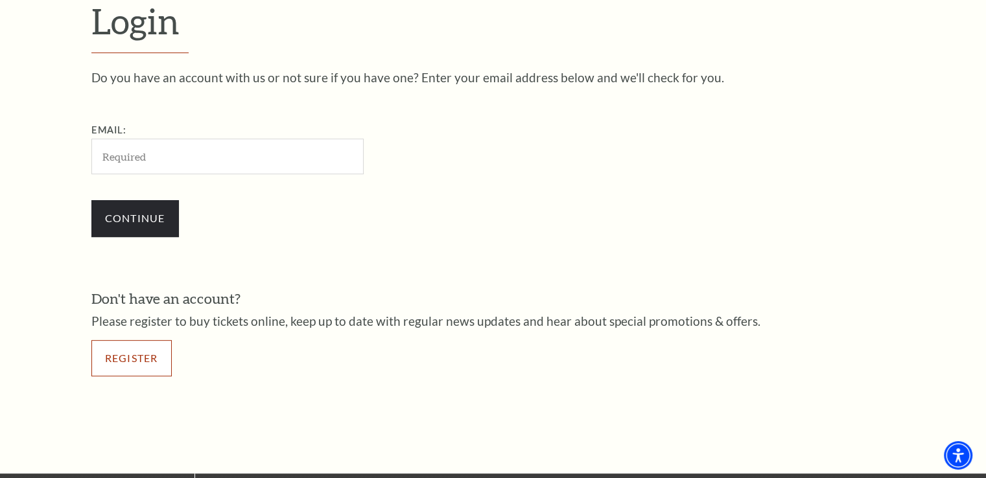
click at [139, 357] on link "Register" at bounding box center [131, 358] width 80 height 36
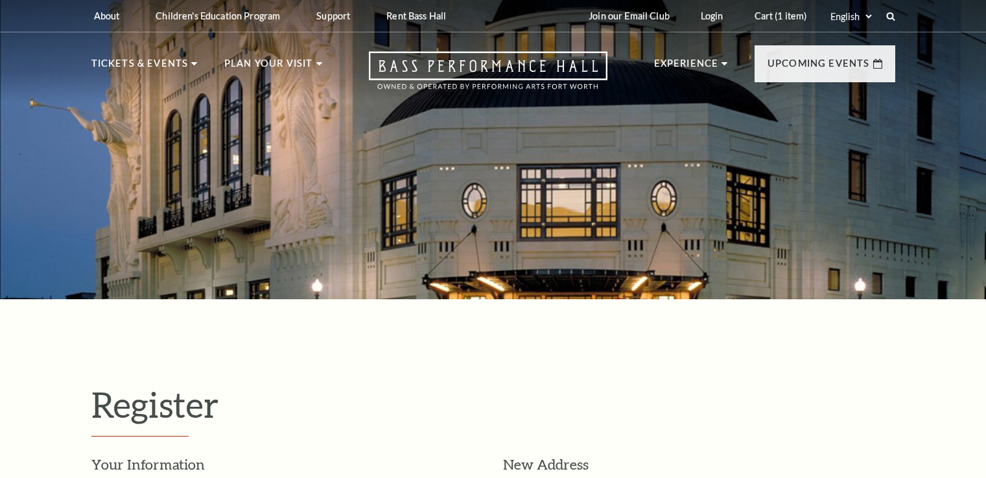
select select "1"
select select "[GEOGRAPHIC_DATA]"
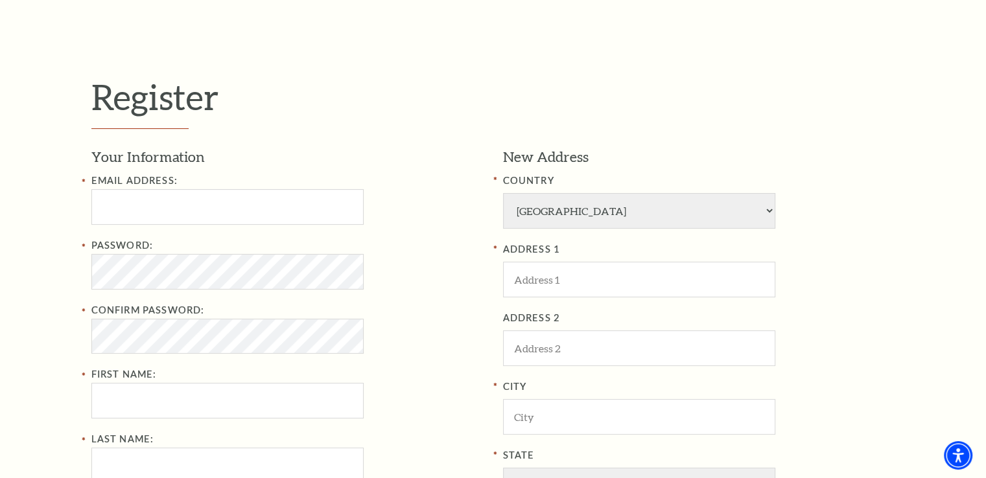
scroll to position [309, 0]
click at [130, 198] on input "Email Address:" at bounding box center [227, 207] width 272 height 36
type input "[EMAIL_ADDRESS][DOMAIN_NAME]"
type input "Kerry"
type input "Henry"
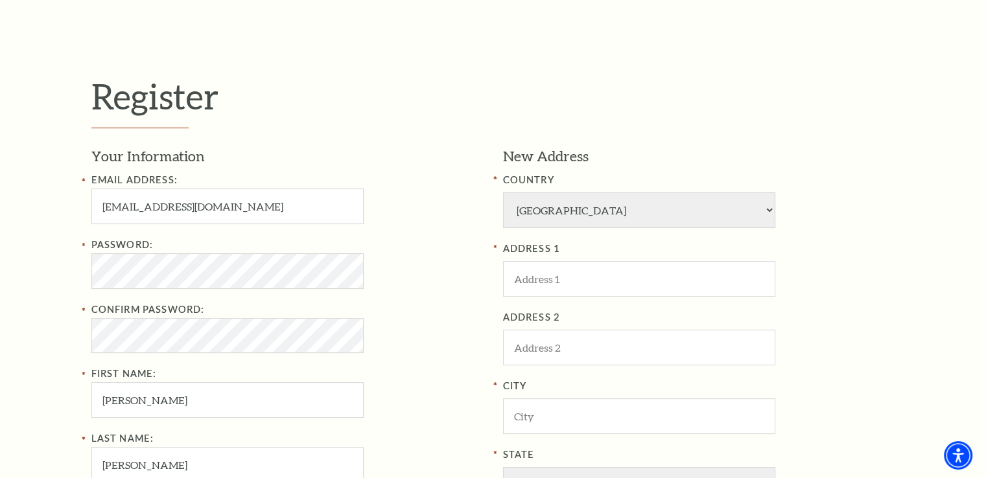
type input "8179090726"
type input "1513 10th Street"
type input "Argyle"
type input "76226"
type input "817-909-0726"
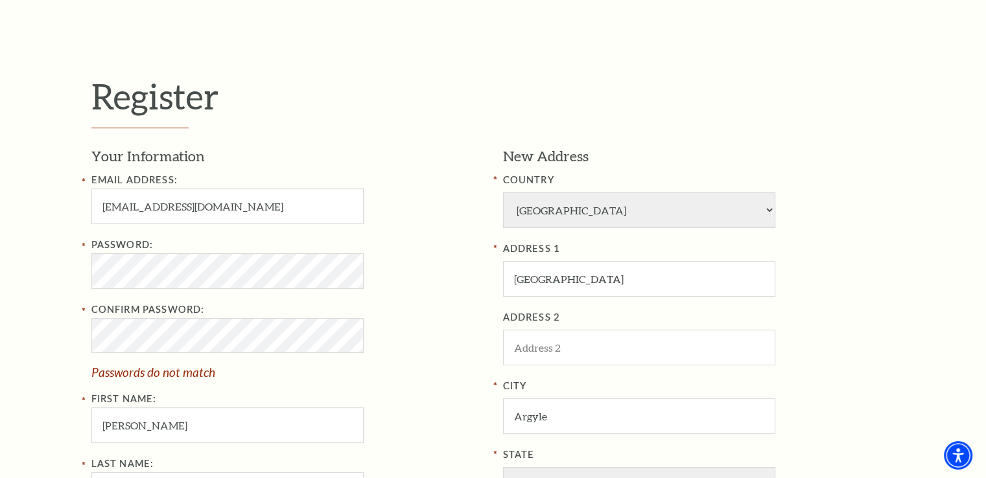
click at [414, 327] on div "Confirm Password: Passwords do not match" at bounding box center [287, 340] width 392 height 76
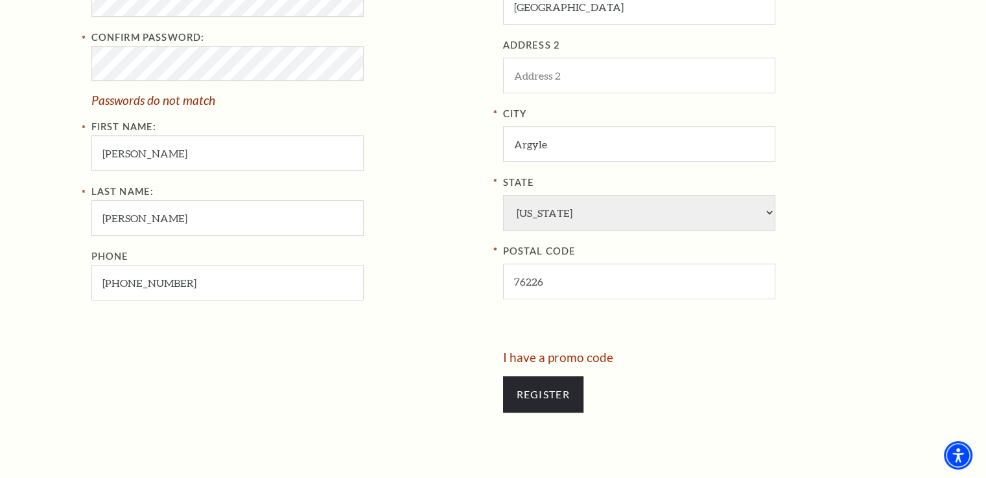
scroll to position [625, 0]
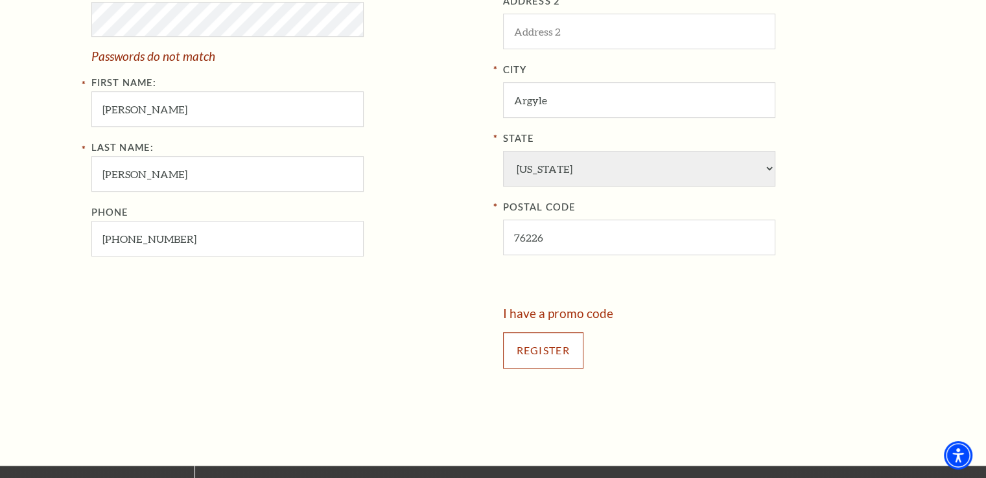
click at [543, 348] on input "Register" at bounding box center [543, 351] width 80 height 36
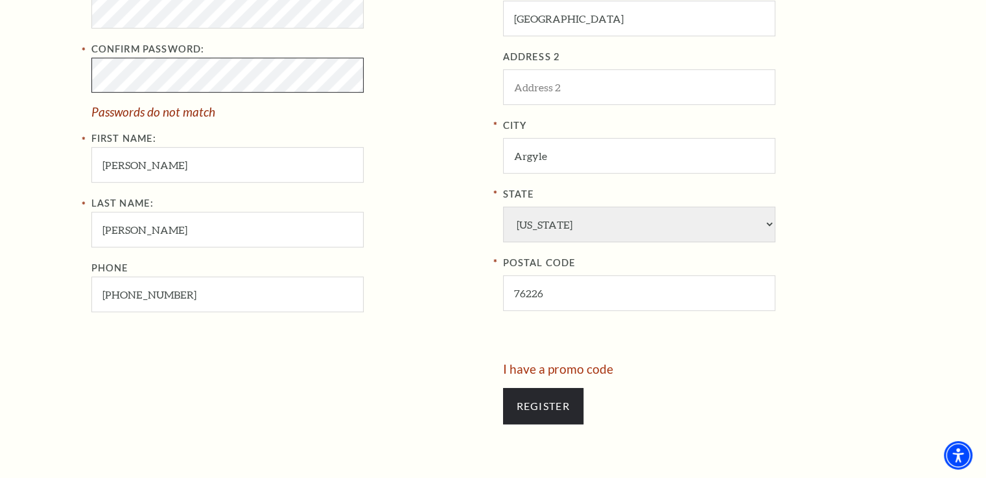
scroll to position [570, 0]
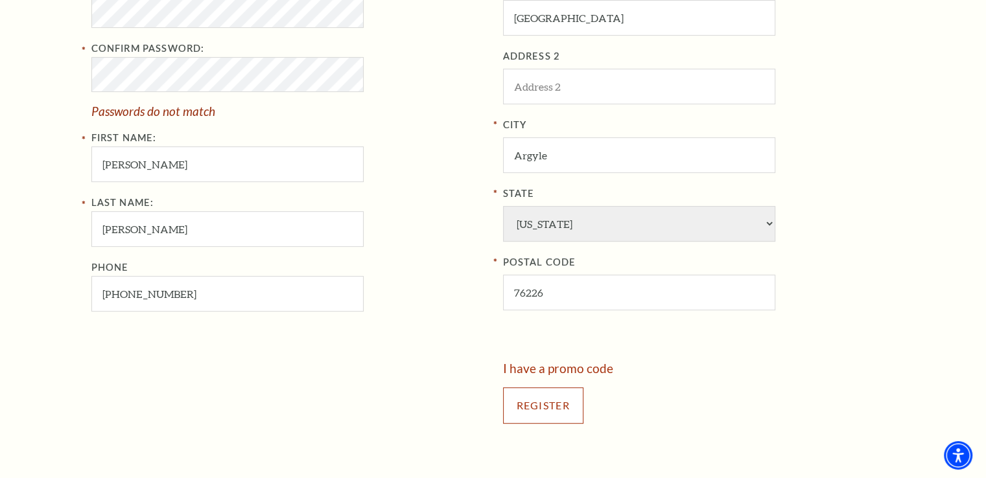
click at [552, 408] on input "Register" at bounding box center [543, 406] width 80 height 36
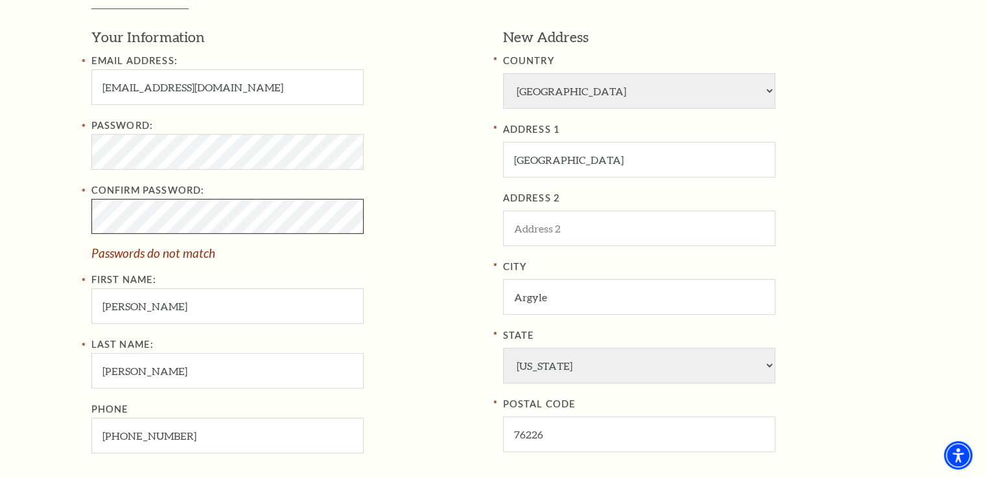
scroll to position [427, 0]
click at [467, 346] on div "Last Name: Henry Phone 817-909-0726" at bounding box center [287, 396] width 392 height 117
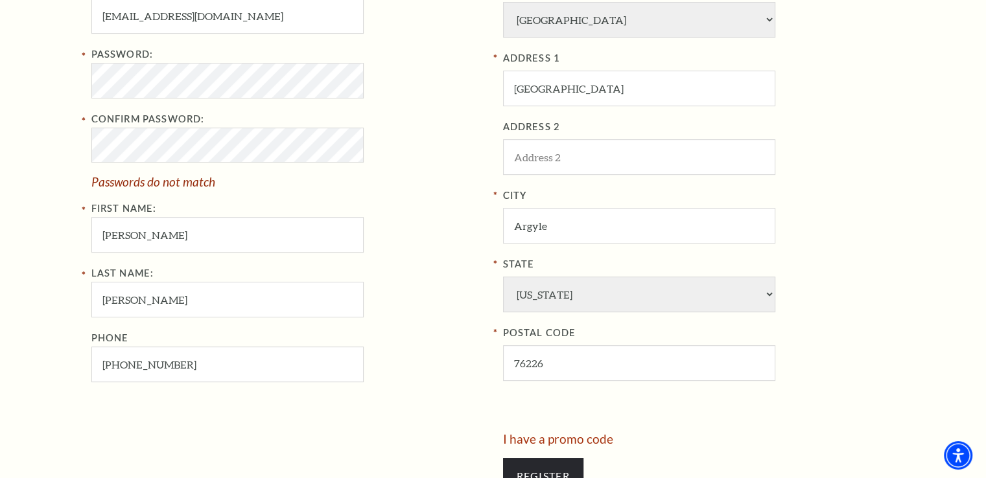
scroll to position [500, 0]
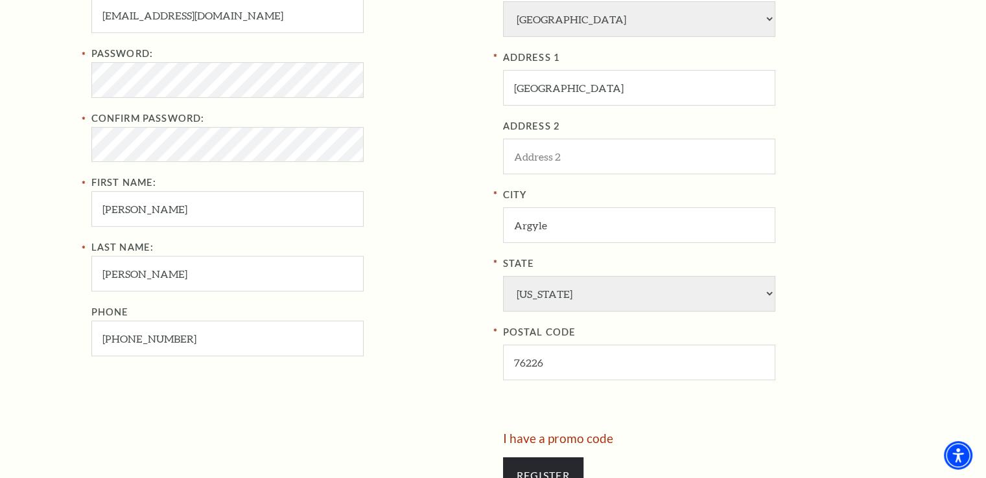
click at [440, 335] on div "Phone 817-909-0726" at bounding box center [287, 331] width 392 height 52
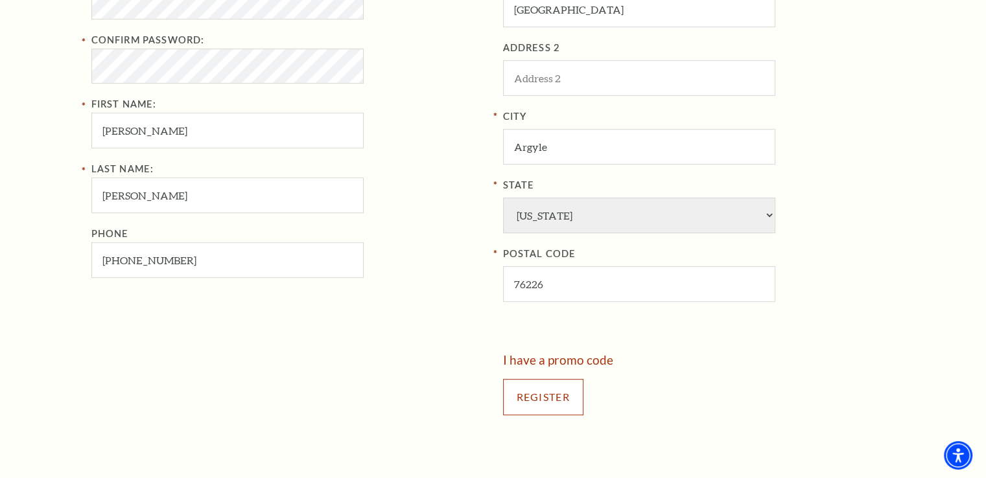
click at [539, 400] on input "Register" at bounding box center [543, 397] width 80 height 36
click at [538, 397] on input "Register" at bounding box center [543, 397] width 80 height 36
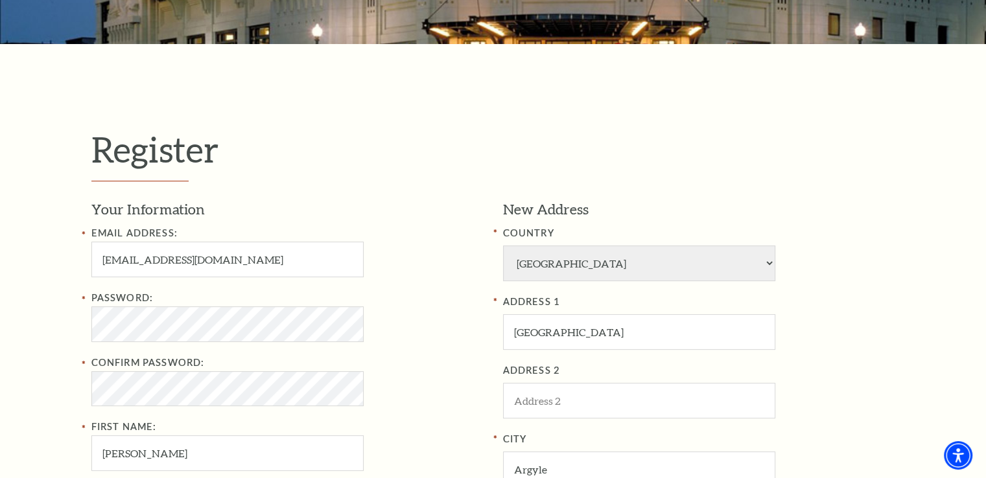
scroll to position [368, 0]
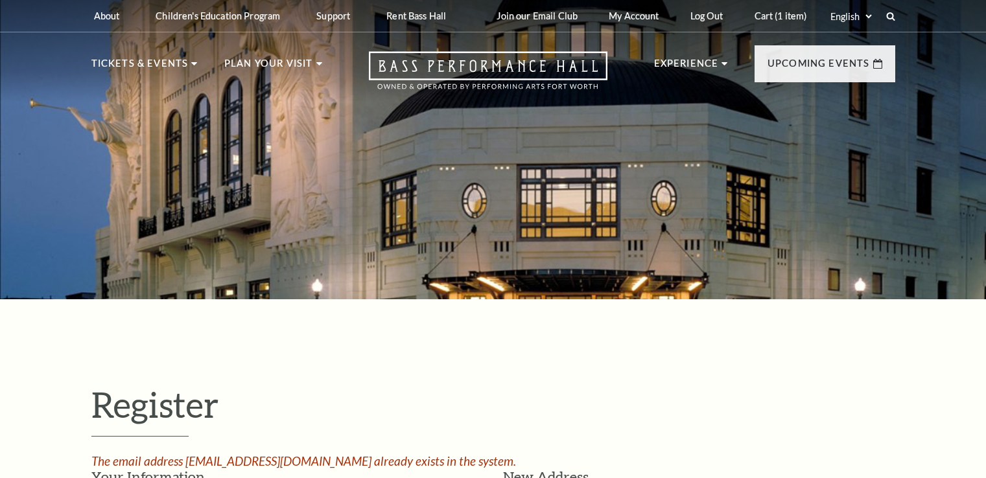
select select "1"
select select "TX"
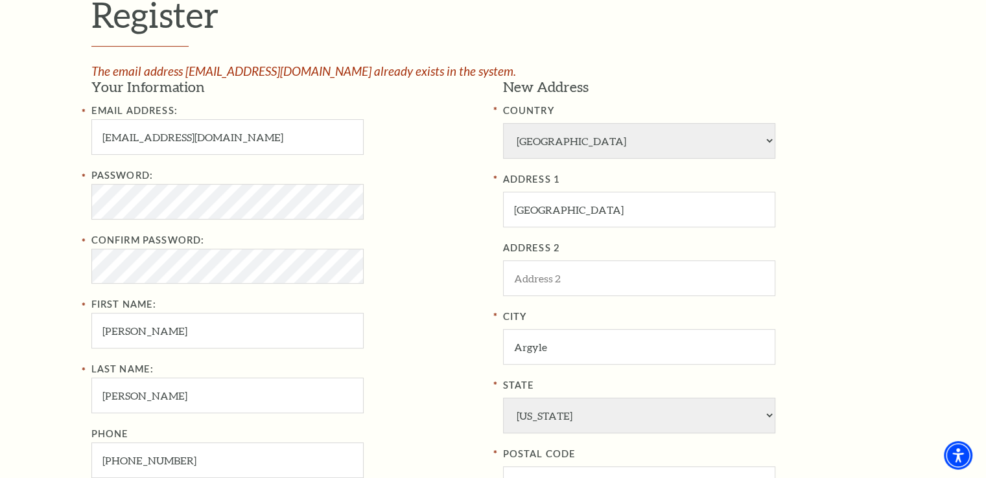
scroll to position [391, 0]
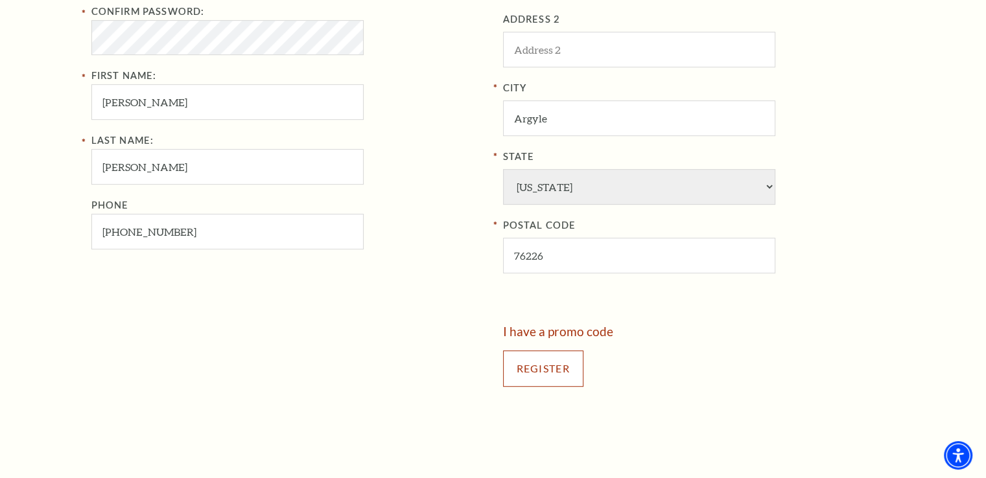
click at [554, 364] on input "Register" at bounding box center [543, 369] width 80 height 36
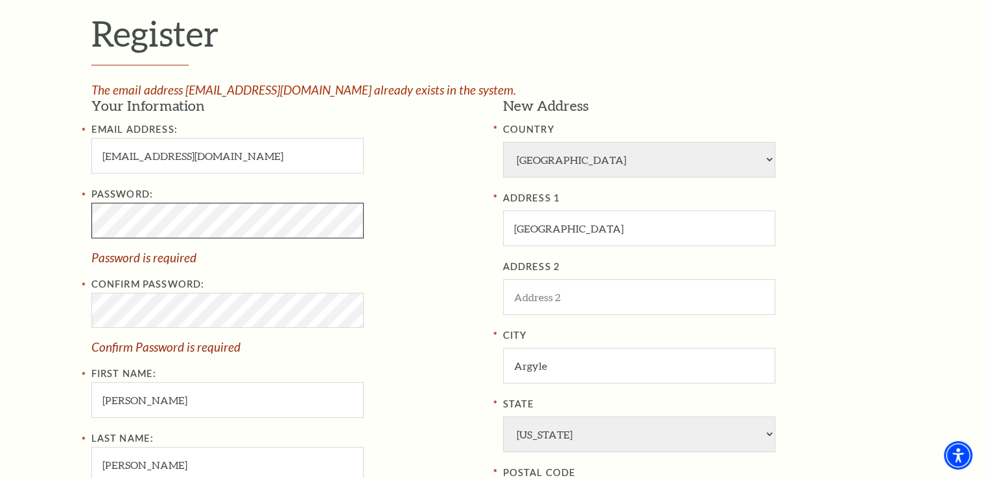
scroll to position [371, 0]
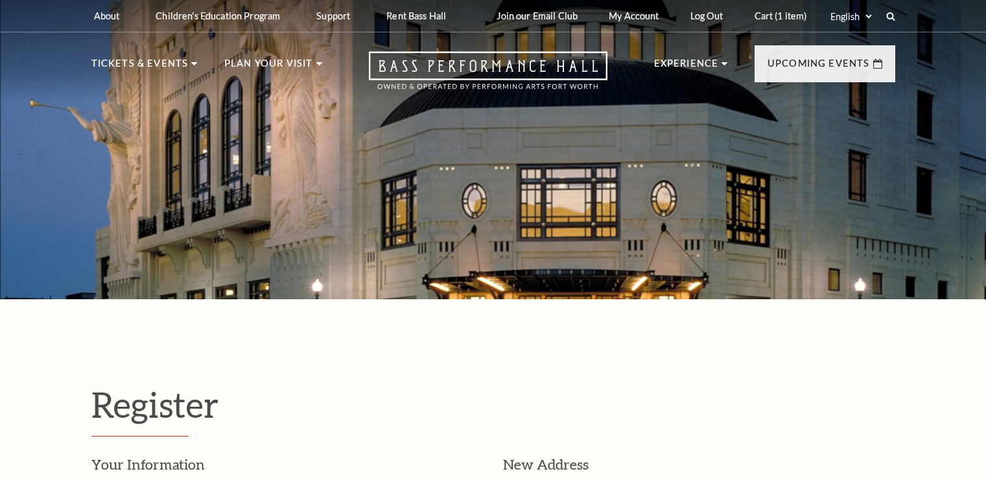
select select "1"
select select "[GEOGRAPHIC_DATA]"
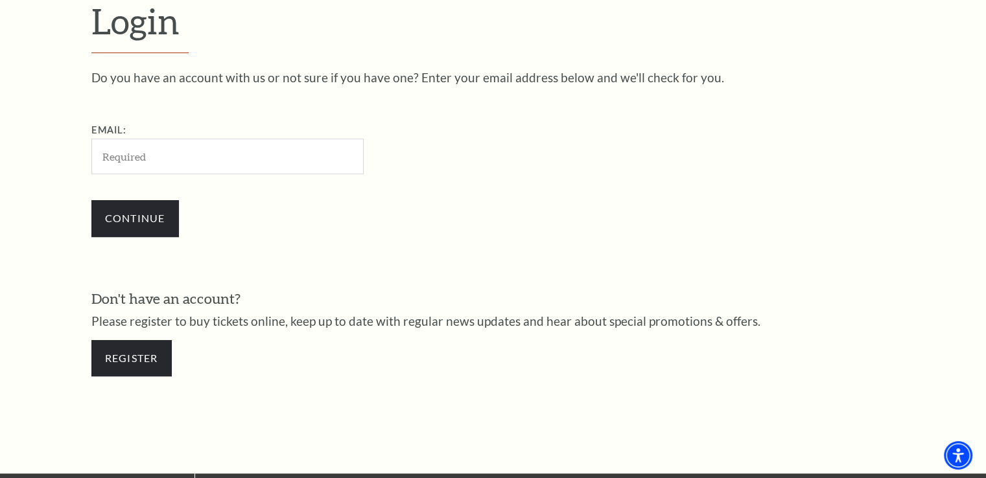
click at [183, 160] on input "Email:" at bounding box center [227, 157] width 272 height 36
type input "[EMAIL_ADDRESS][DOMAIN_NAME]"
click at [148, 219] on input "Continue" at bounding box center [135, 218] width 88 height 36
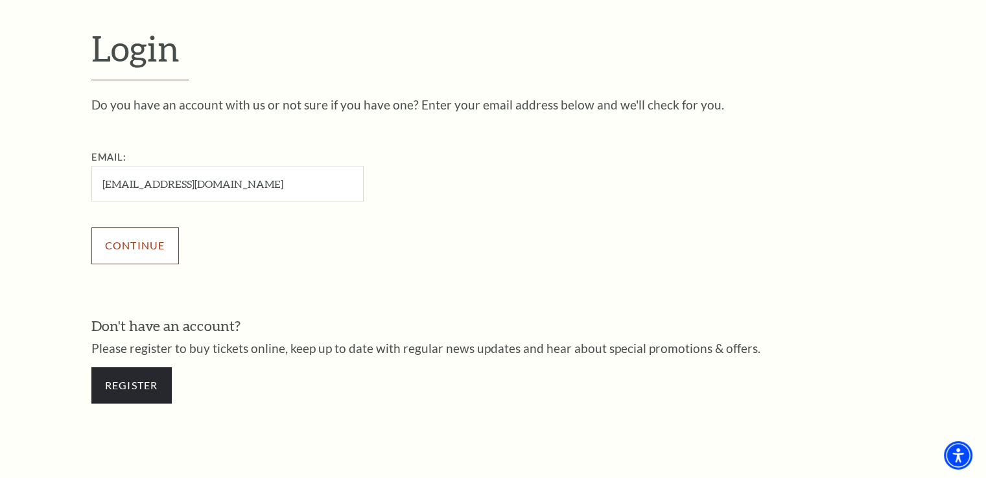
scroll to position [358, 0]
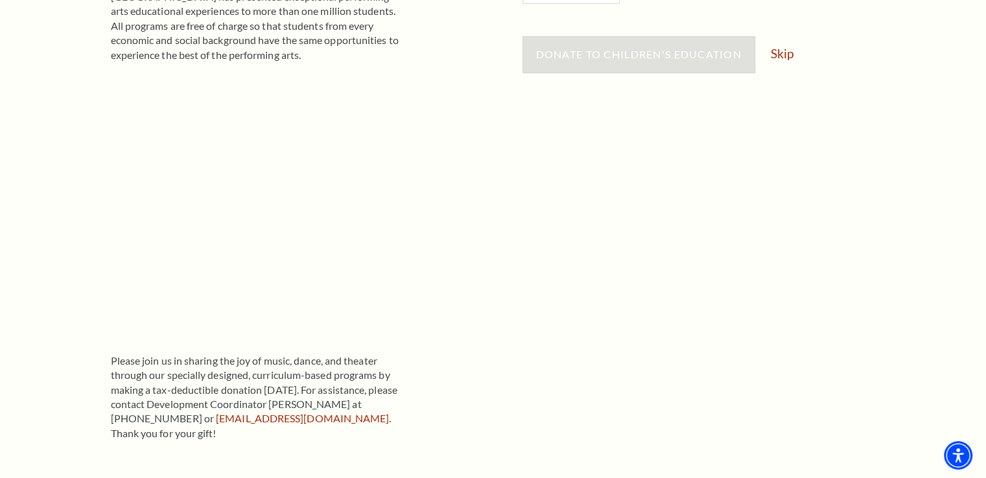
scroll to position [389, 0]
click at [791, 52] on link "Skip" at bounding box center [782, 53] width 23 height 12
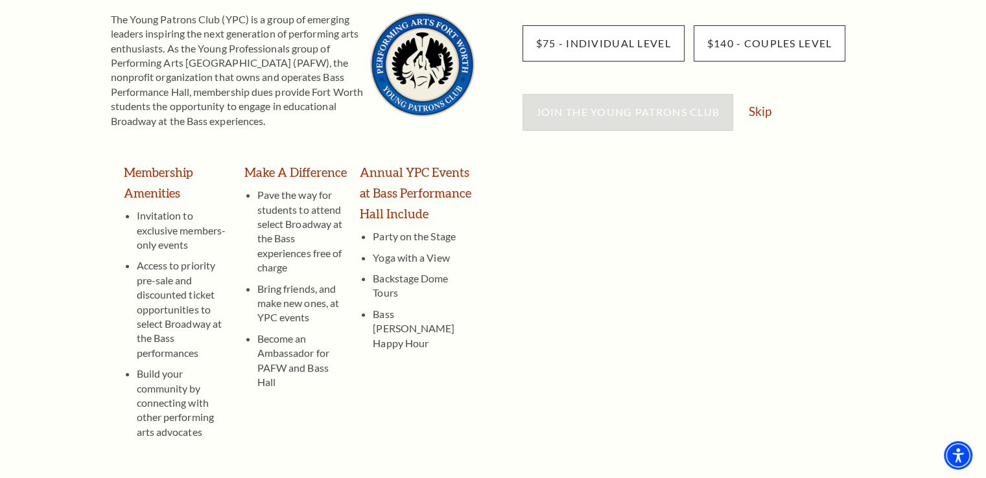
scroll to position [224, 0]
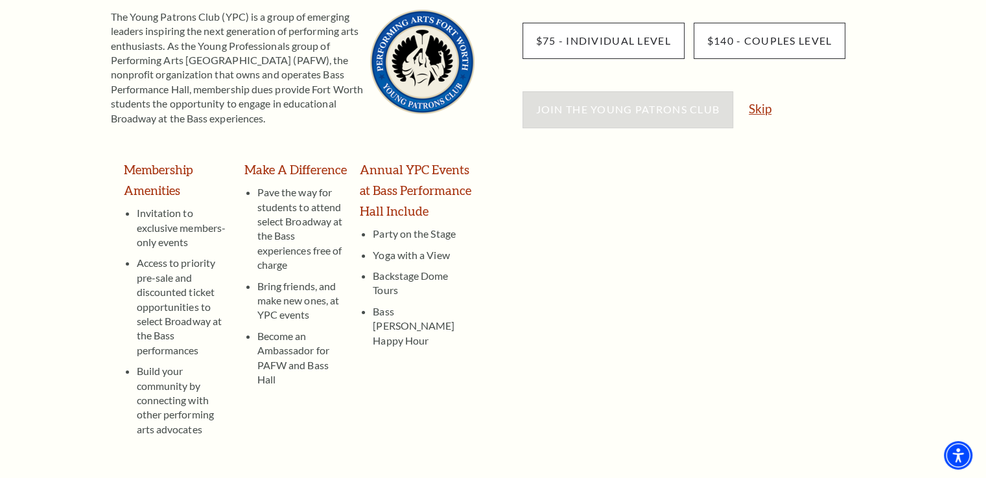
click at [759, 106] on link "Skip" at bounding box center [760, 108] width 23 height 12
click at [764, 107] on link "Skip" at bounding box center [760, 108] width 23 height 12
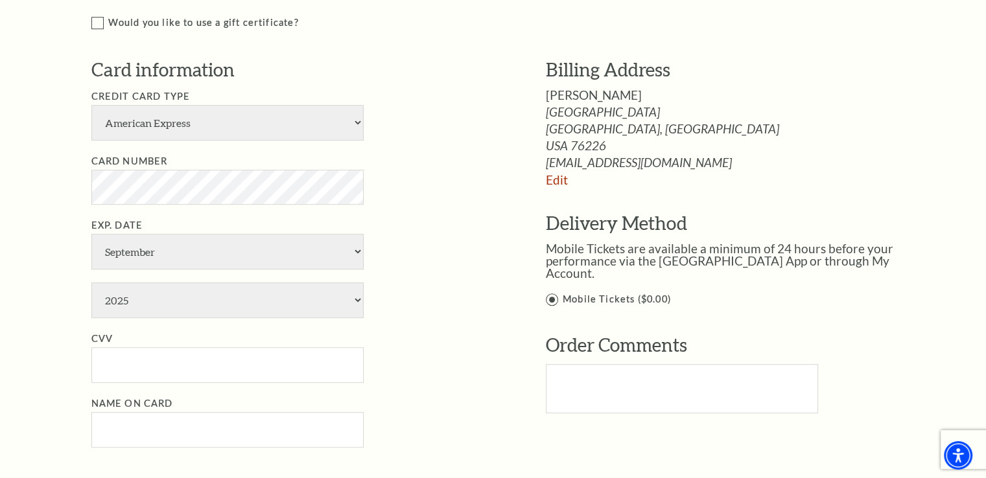
scroll to position [666, 0]
click at [164, 128] on select "American Express Visa Master Card Discover" at bounding box center [227, 123] width 272 height 36
select select "25"
click at [91, 105] on select "American Express Visa Master Card Discover" at bounding box center [227, 123] width 272 height 36
click at [147, 305] on select "2025 2026 2027 2028 2029 2030 2031 2032 2033 2034" at bounding box center [227, 301] width 272 height 36
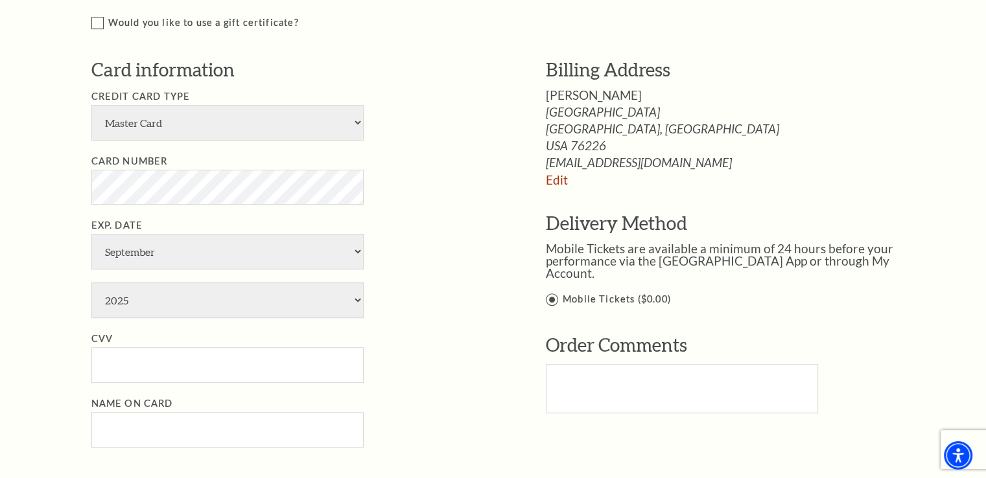
click at [415, 287] on li "Exp. Date January February March April May June July August September October N…" at bounding box center [299, 268] width 416 height 100
click at [309, 248] on select "January February March April May June July August September October November De…" at bounding box center [227, 252] width 272 height 36
select select "4"
click at [91, 234] on select "January February March April May June July August September October November De…" at bounding box center [227, 252] width 272 height 36
click at [223, 293] on select "2025 2026 2027 2028 2029 2030 2031 2032 2033 2034" at bounding box center [227, 301] width 272 height 36
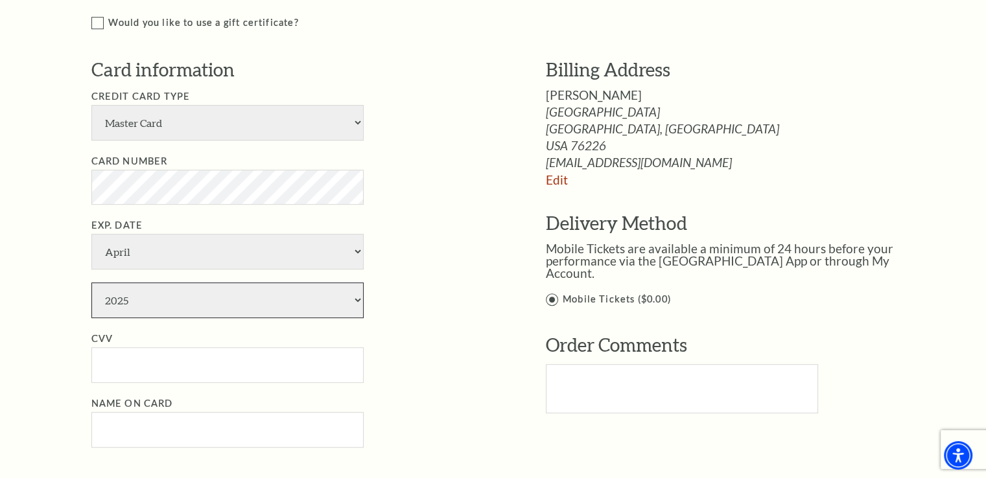
select select "2029"
click at [91, 283] on select "2025 2026 2027 2028 2029 2030 2031 2032 2033 2034" at bounding box center [227, 301] width 272 height 36
click at [161, 357] on input "CVV" at bounding box center [227, 365] width 272 height 36
type input "646"
click at [415, 388] on ul "Credit Card Type American Express Visa Master Card Discover Card Number Exp. Da…" at bounding box center [299, 268] width 416 height 359
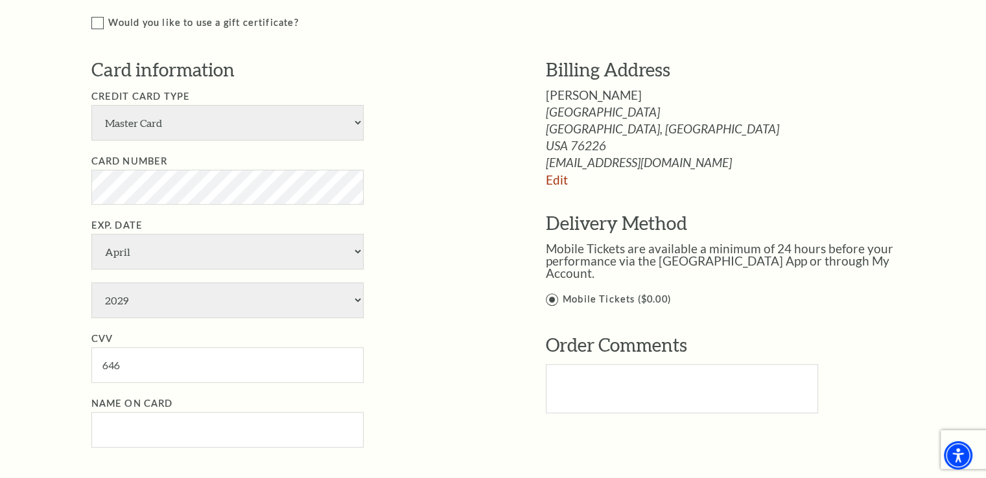
drag, startPoint x: 123, startPoint y: 418, endPoint x: 124, endPoint y: 407, distance: 11.1
click at [124, 407] on li "Name on Card" at bounding box center [299, 422] width 416 height 52
click at [122, 421] on input "Name on Card" at bounding box center [227, 430] width 272 height 36
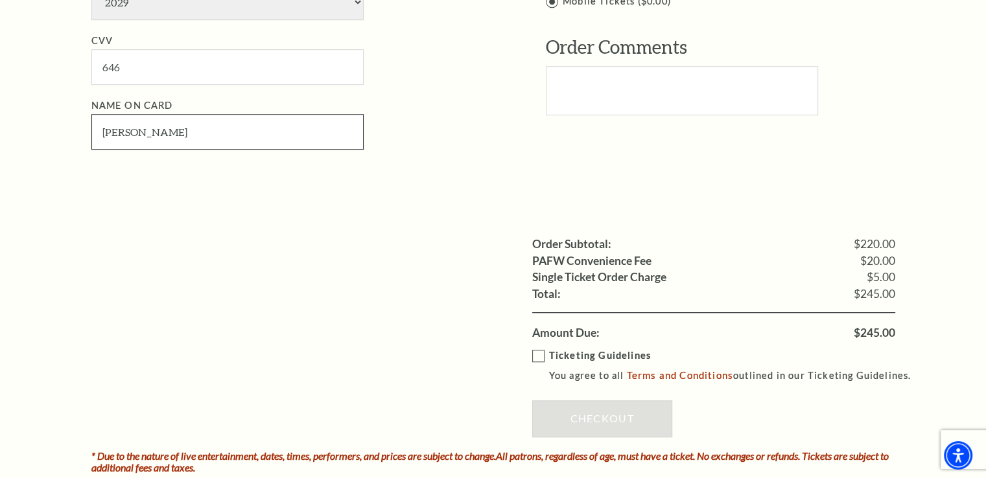
scroll to position [984, 0]
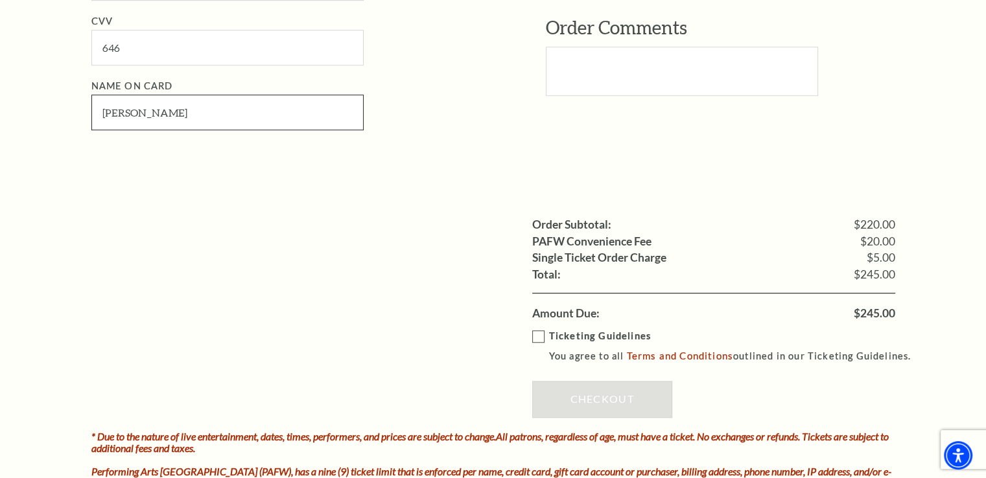
type input "Kerry L Henry"
click at [539, 335] on label "Ticketing Guidelines You agree to all Terms and Conditions outlined in our Tick…" at bounding box center [727, 347] width 391 height 36
click at [0, 0] on input "Ticketing Guidelines You agree to all Terms and Conditions outlined in our Tick…" at bounding box center [0, 0] width 0 height 0
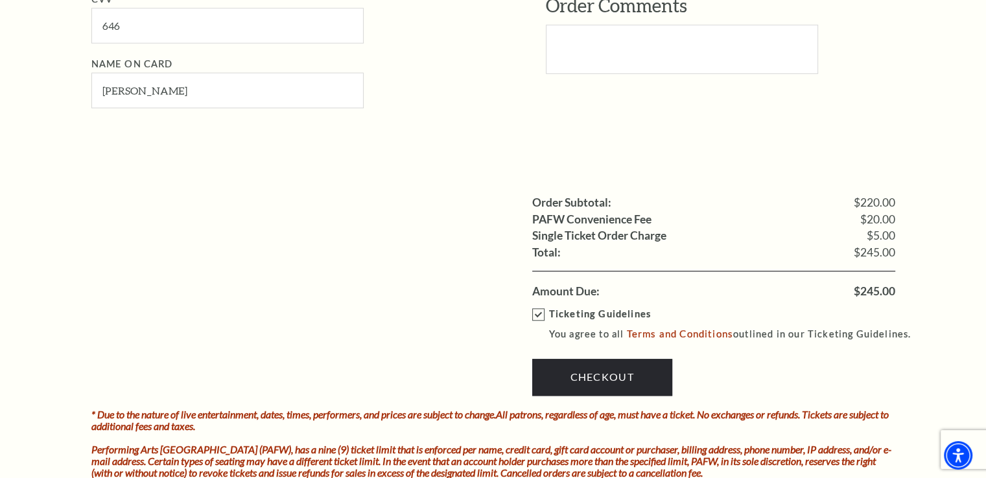
scroll to position [1006, 0]
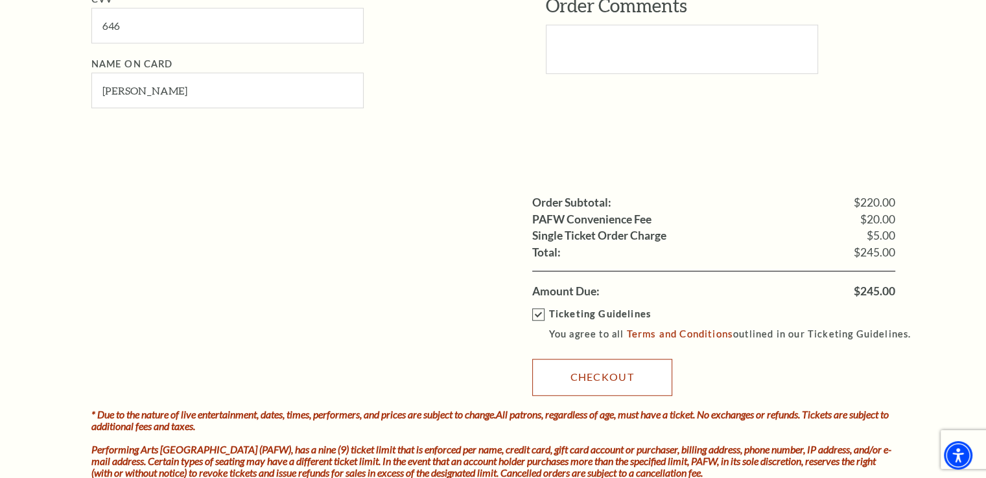
click at [592, 377] on link "Checkout" at bounding box center [602, 377] width 140 height 36
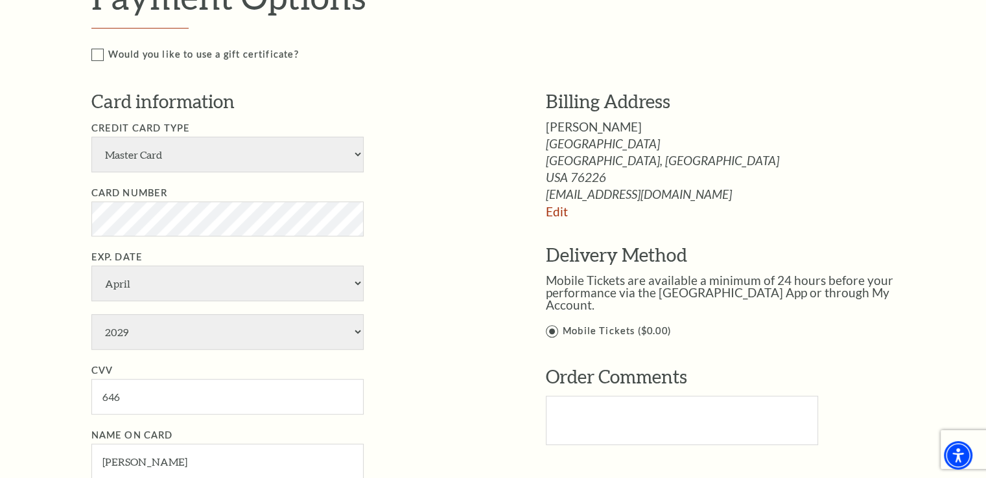
scroll to position [634, 0]
click at [356, 151] on select "American Express Visa Master Card Discover" at bounding box center [227, 155] width 272 height 36
select select "24"
click at [91, 137] on select "American Express Visa Master Card Discover" at bounding box center [227, 155] width 272 height 36
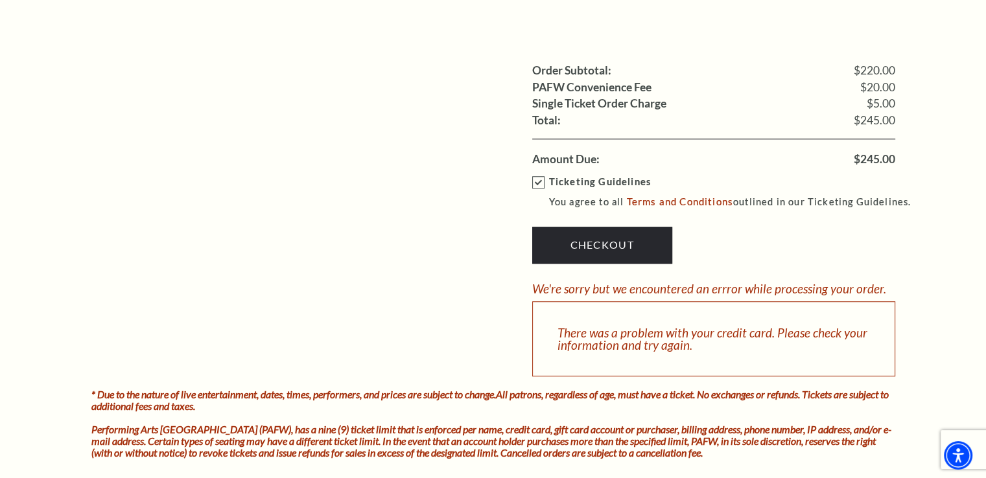
scroll to position [1140, 0]
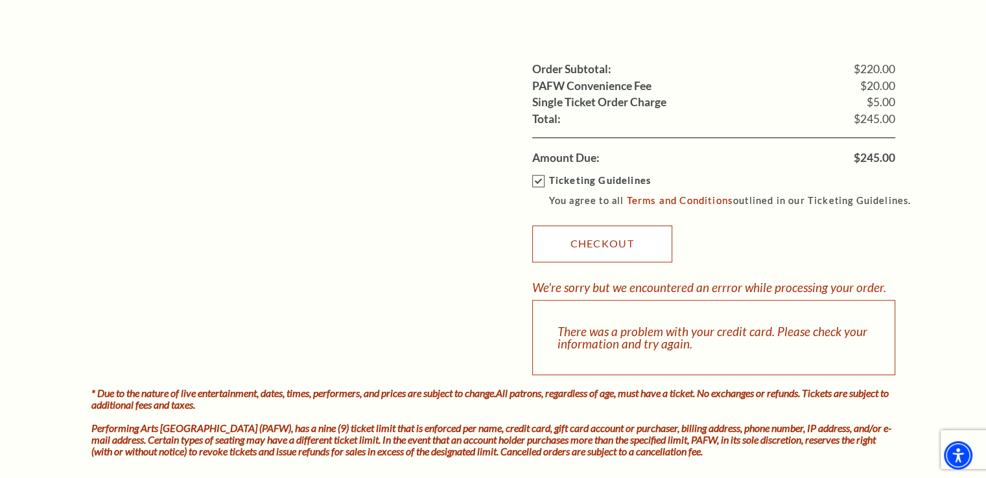
click at [612, 238] on link "Checkout" at bounding box center [602, 244] width 140 height 36
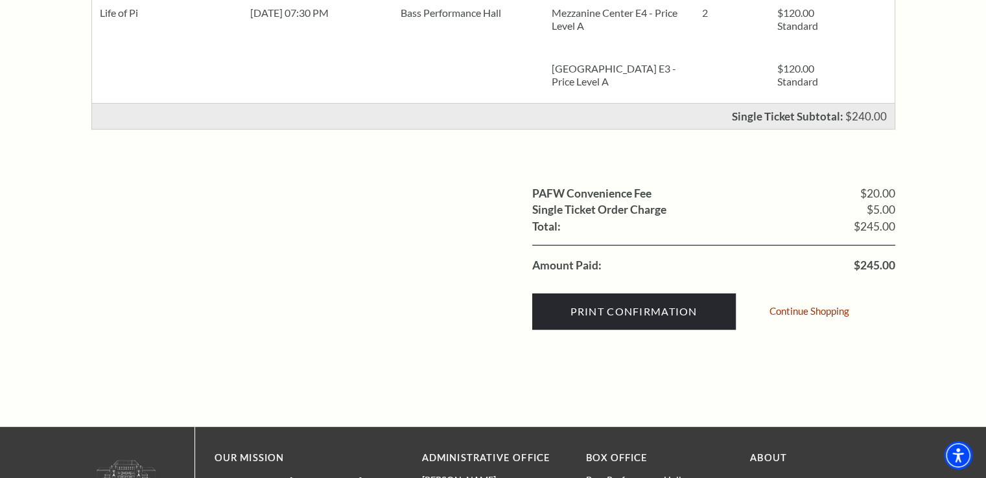
scroll to position [368, 0]
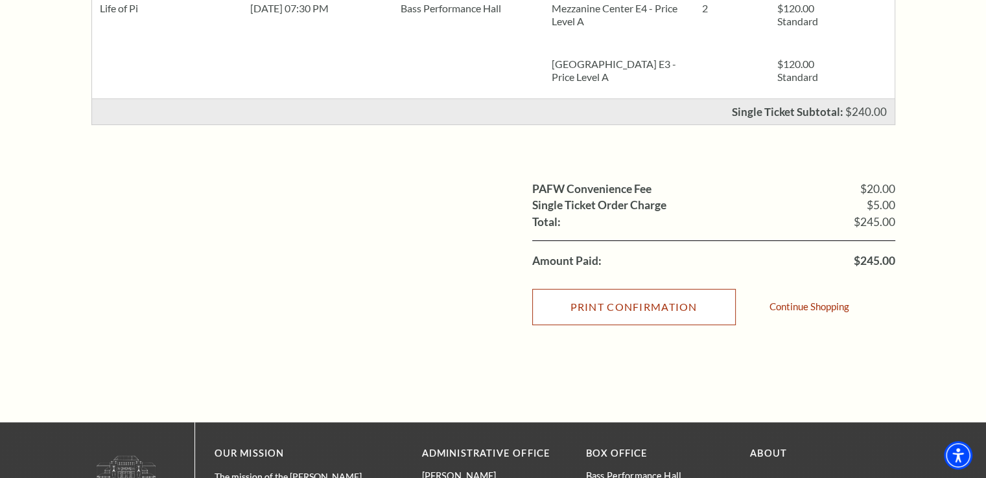
click at [614, 307] on input "Print Confirmation" at bounding box center [634, 307] width 204 height 36
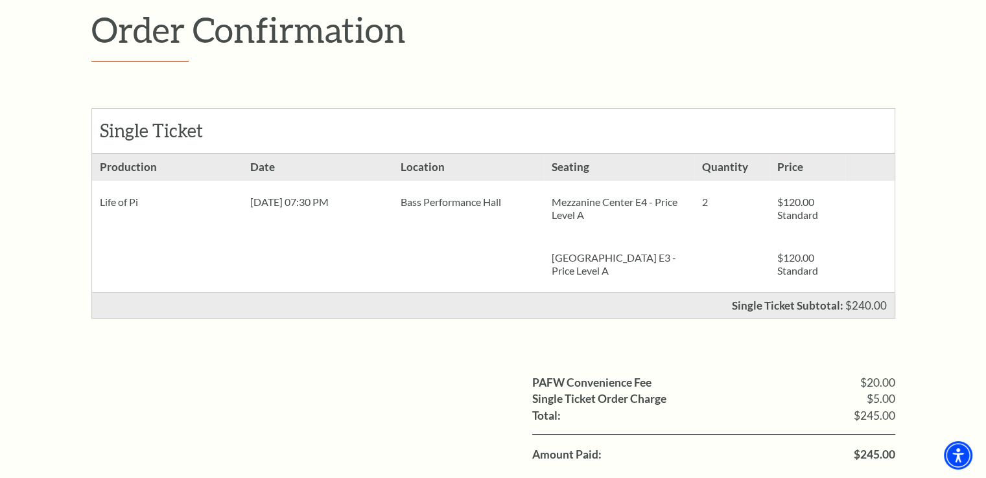
scroll to position [0, 0]
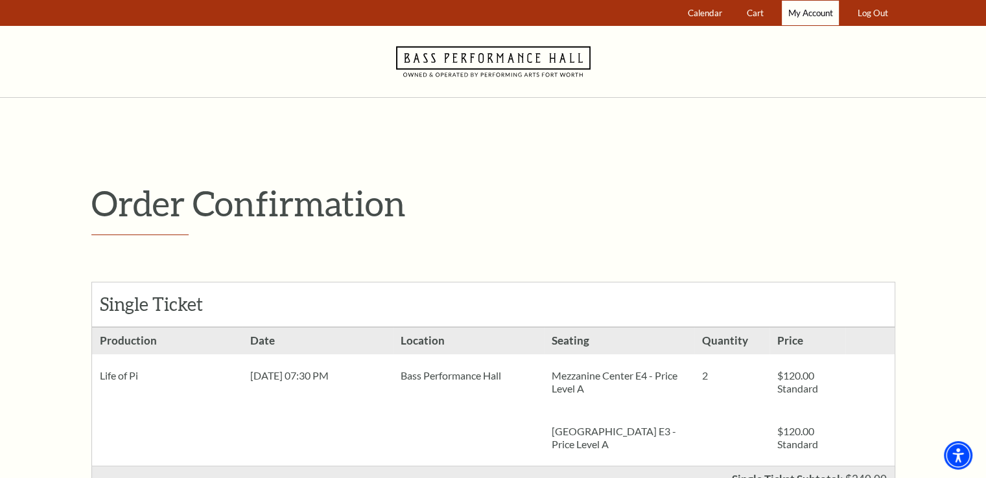
click at [812, 11] on span "My Account" at bounding box center [810, 13] width 45 height 10
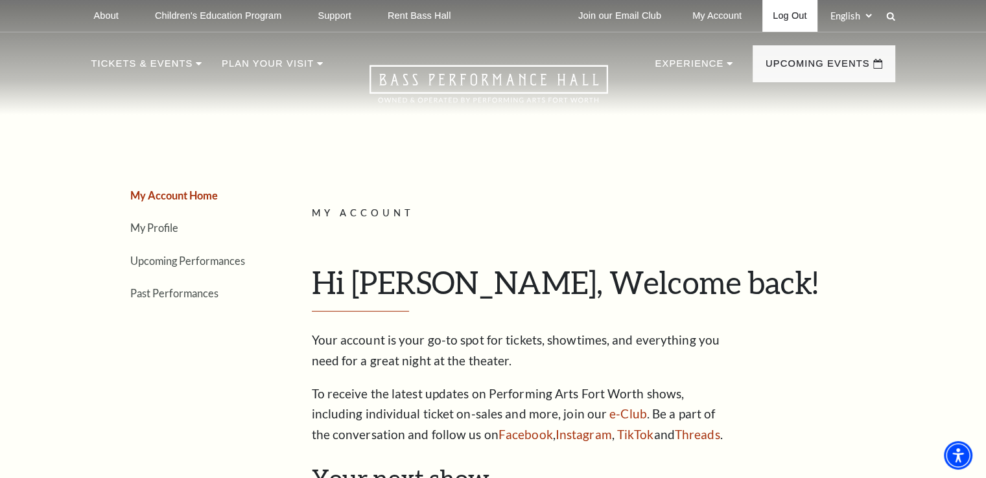
click at [793, 16] on link "Log Out" at bounding box center [789, 16] width 54 height 32
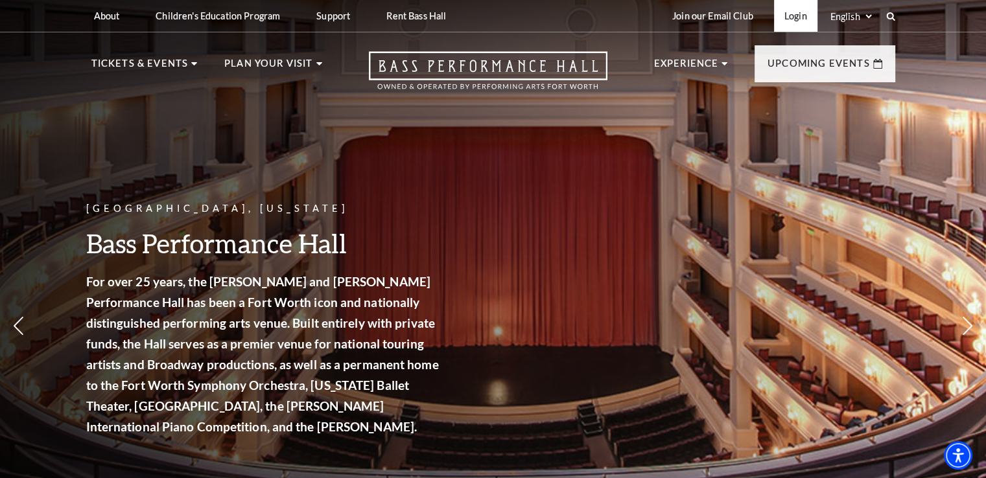
click at [798, 18] on link "Login" at bounding box center [795, 16] width 43 height 32
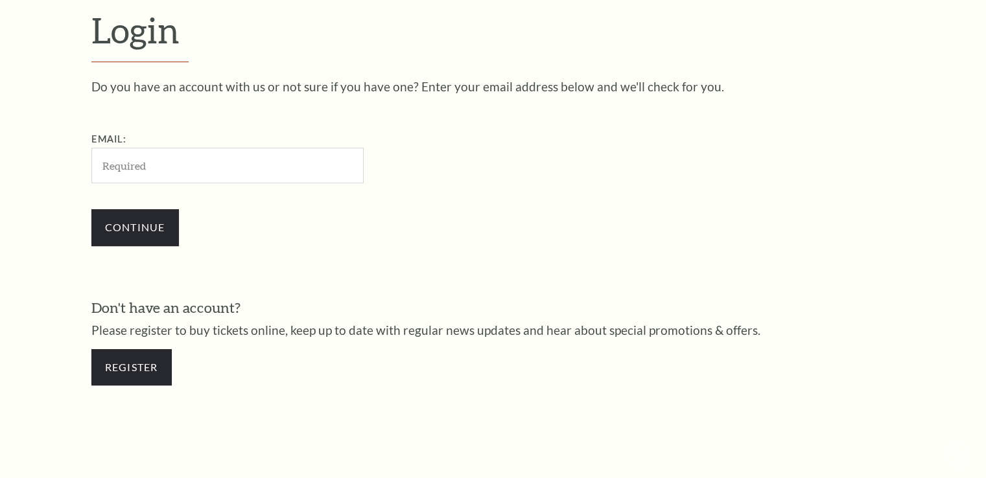
scroll to position [384, 0]
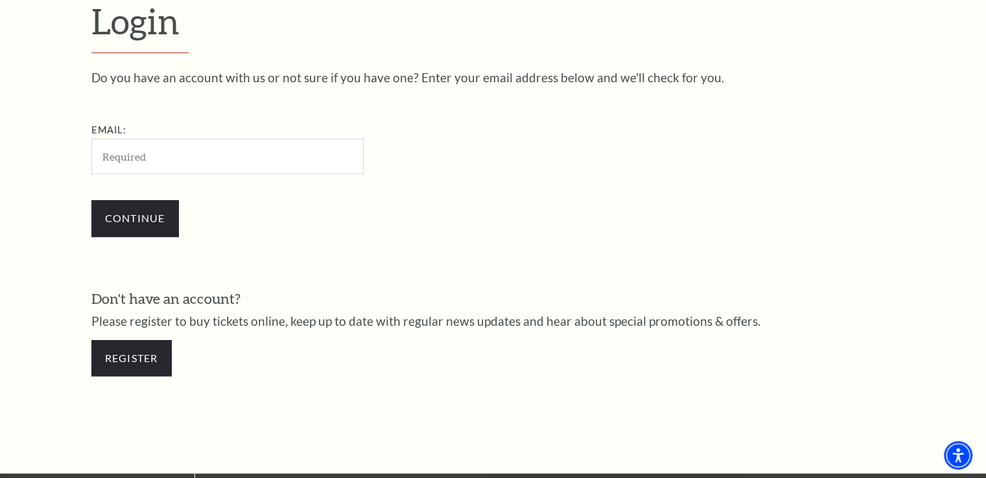
click at [198, 149] on input "Email:" at bounding box center [227, 157] width 272 height 36
type input "kerryhenrytx@gmail.com"
click at [138, 216] on input "Continue" at bounding box center [135, 218] width 88 height 36
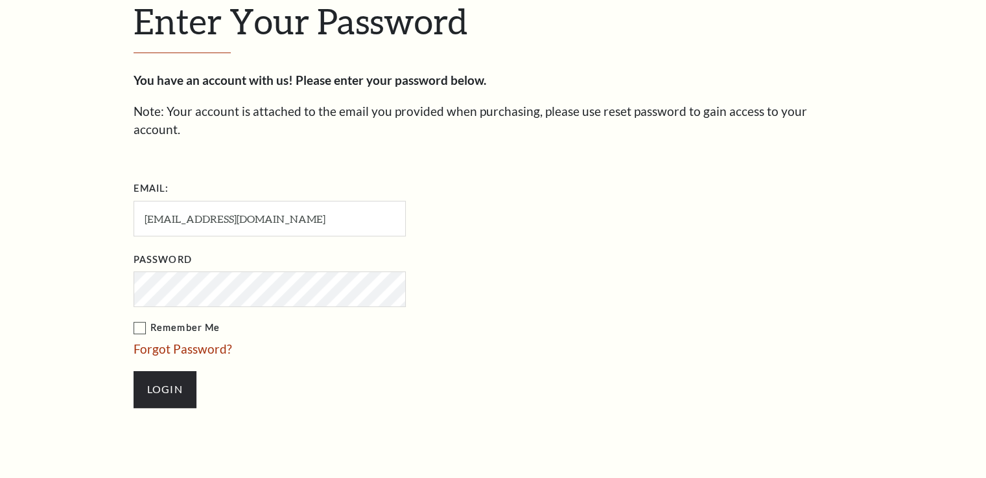
scroll to position [395, 0]
click at [156, 372] on input "Login" at bounding box center [165, 390] width 63 height 36
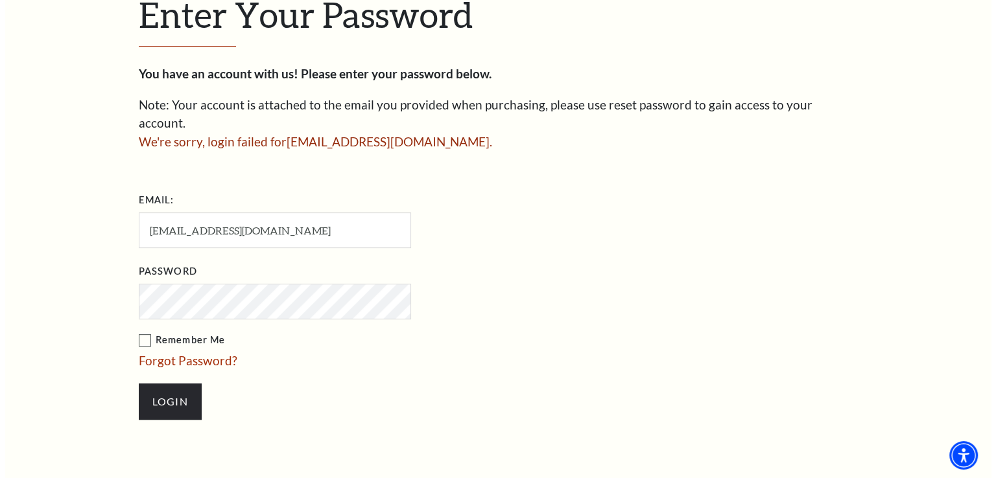
scroll to position [406, 0]
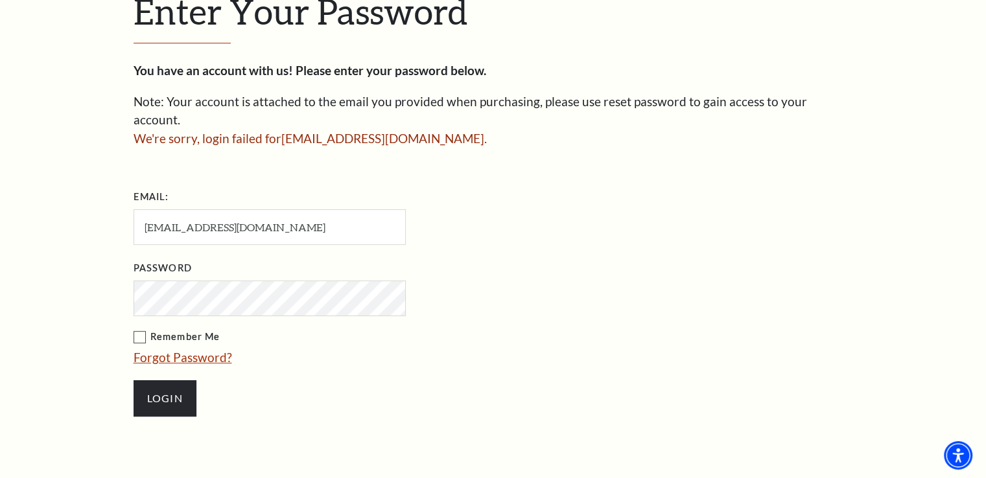
click at [176, 350] on link "Forgot Password?" at bounding box center [183, 357] width 99 height 15
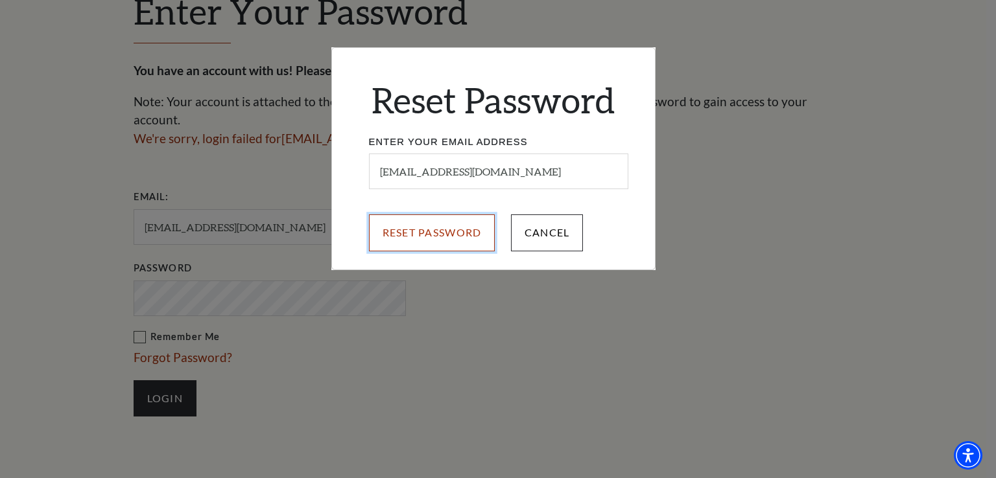
click at [433, 235] on input "Reset Password" at bounding box center [432, 233] width 126 height 36
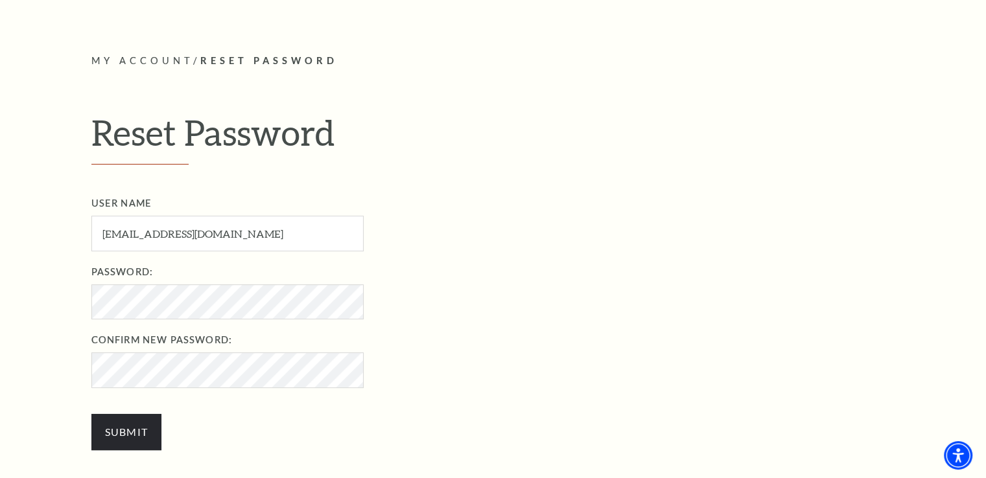
scroll to position [332, 0]
click at [132, 429] on input "Submit" at bounding box center [126, 431] width 71 height 36
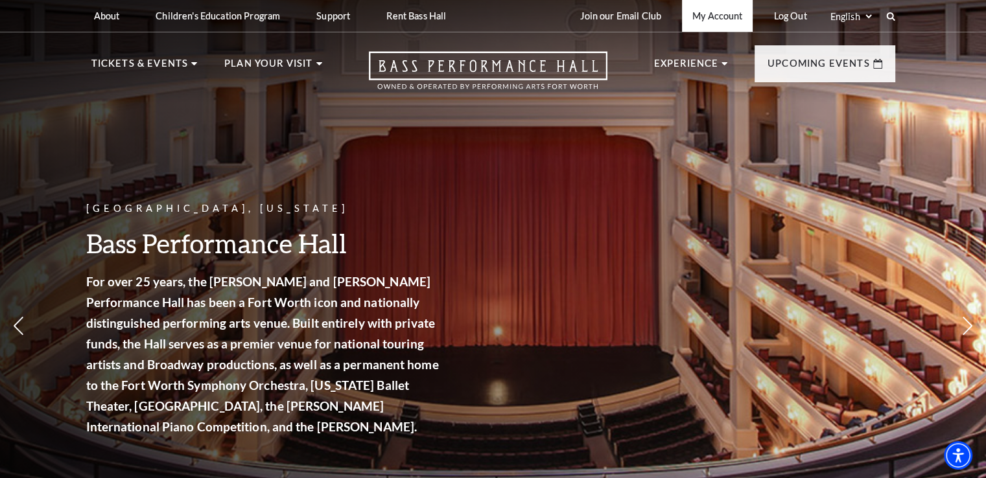
click at [718, 16] on link "My Account" at bounding box center [717, 16] width 71 height 32
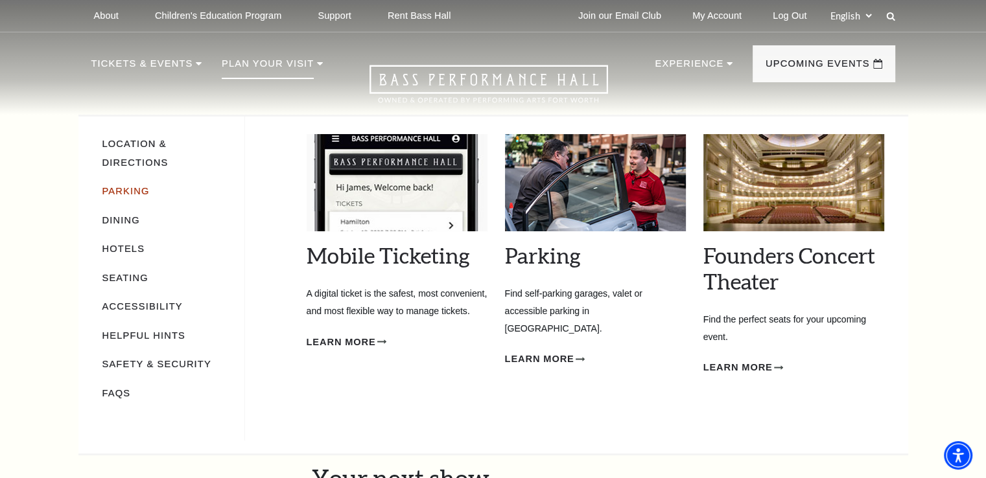
click at [135, 186] on link "Parking" at bounding box center [125, 191] width 47 height 10
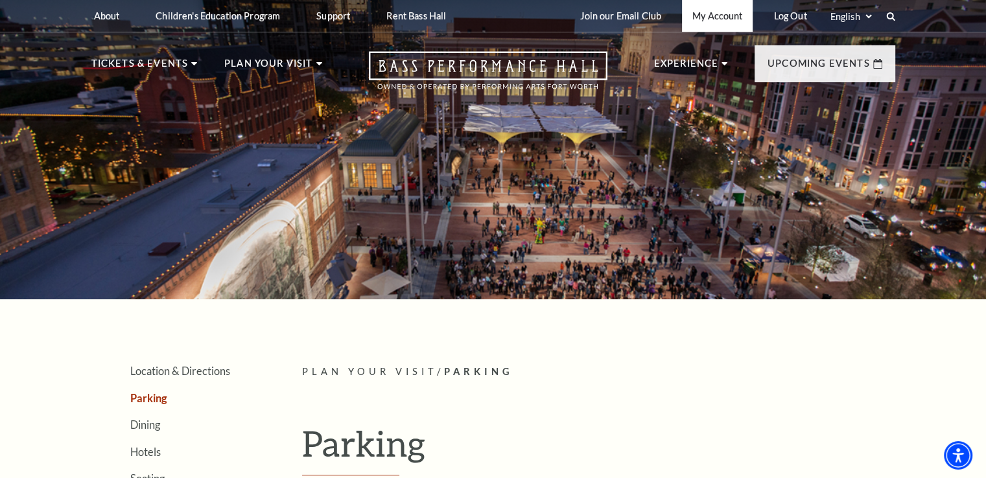
click at [721, 13] on link "My Account" at bounding box center [717, 16] width 71 height 32
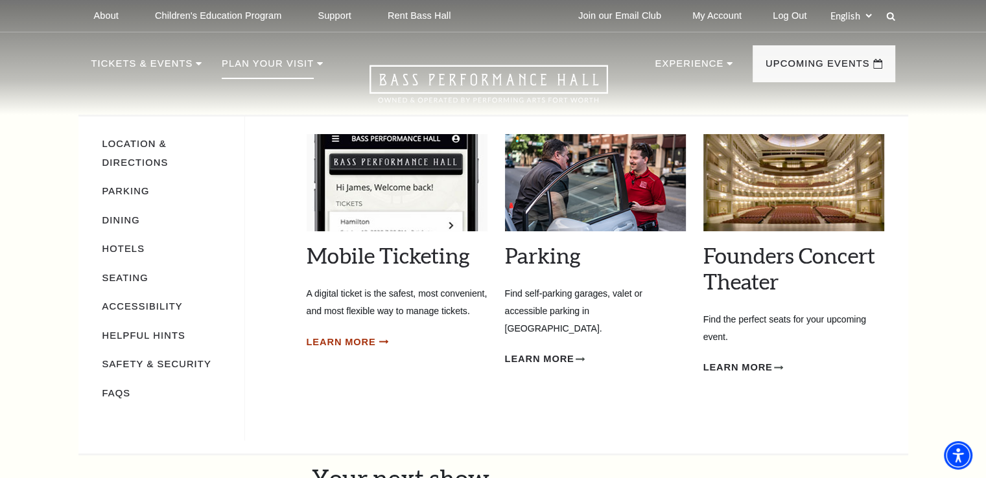
click at [338, 345] on span "Learn More" at bounding box center [341, 342] width 69 height 16
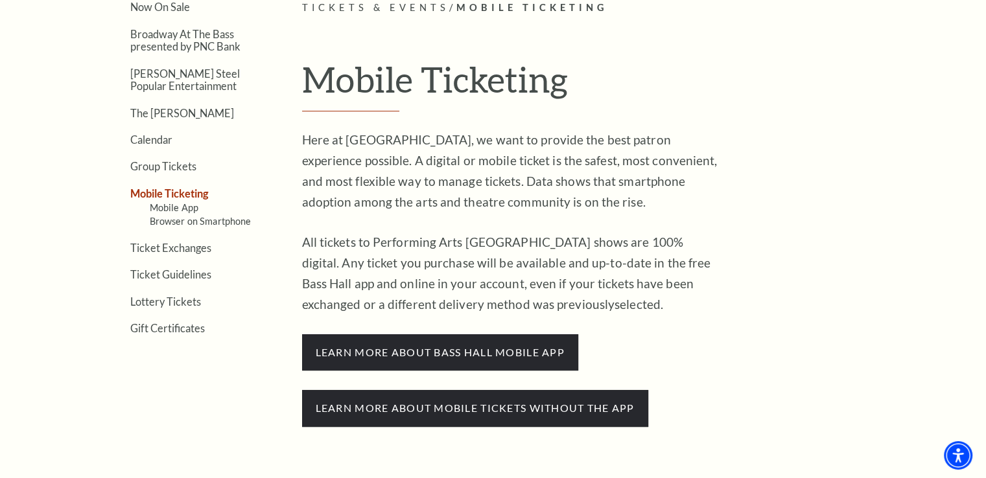
scroll to position [366, 0]
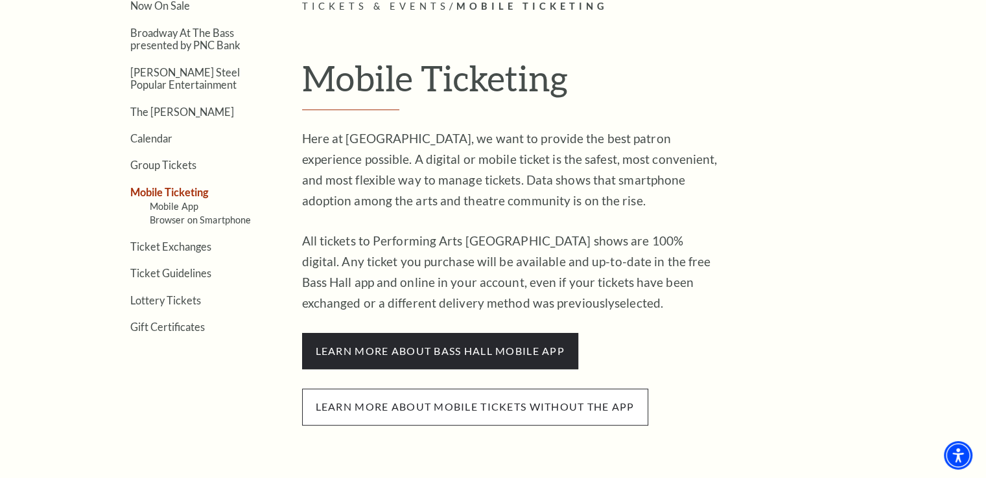
click at [519, 408] on span "Learn more about mobile tickets without the app" at bounding box center [475, 407] width 346 height 36
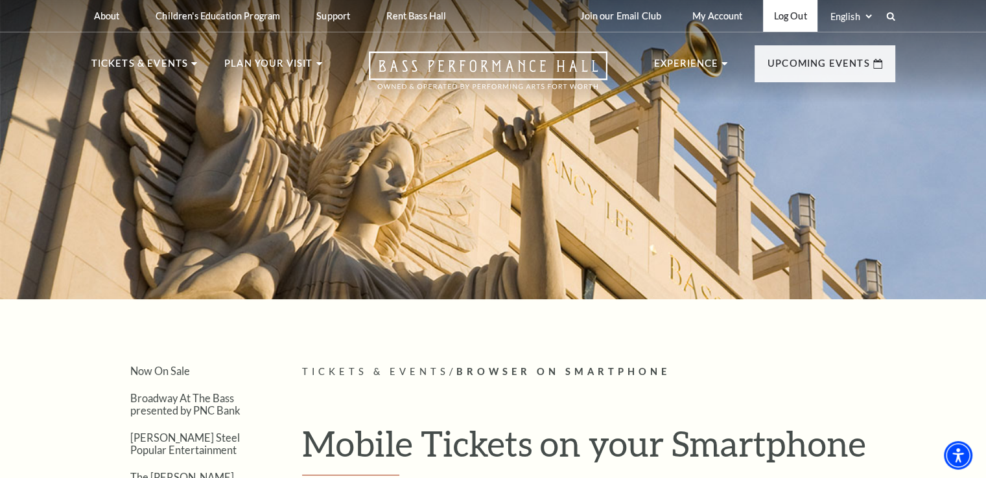
click at [790, 17] on link "Log Out" at bounding box center [790, 16] width 54 height 32
